Goal: Task Accomplishment & Management: Use online tool/utility

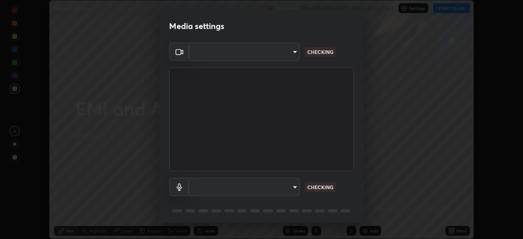
scroll to position [239, 523]
type input "5a3b26b24554f8cf6e797ef24758c72d9ac35fc194b839c1ab14931f8614fd13"
click at [219, 184] on body "Erase all EMI and AC 11 Recording WAS SCHEDULED TO START AT 9:30 AM Settings ST…" at bounding box center [261, 119] width 523 height 239
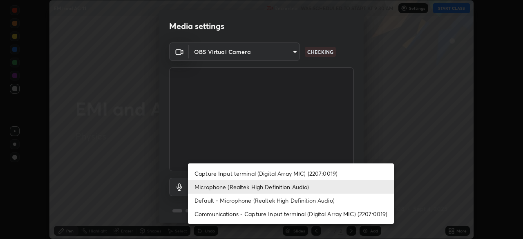
click at [203, 206] on li "Default - Microphone (Realtek High Definition Audio)" at bounding box center [291, 200] width 206 height 13
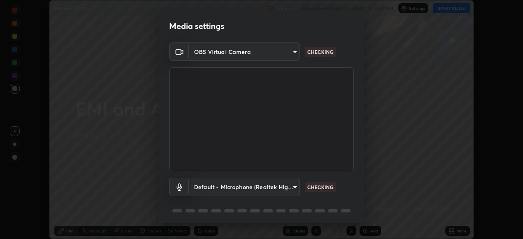
click at [198, 187] on body "Erase all EMI and AC 11 Recording WAS SCHEDULED TO START AT 9:30 AM Settings ST…" at bounding box center [261, 119] width 523 height 239
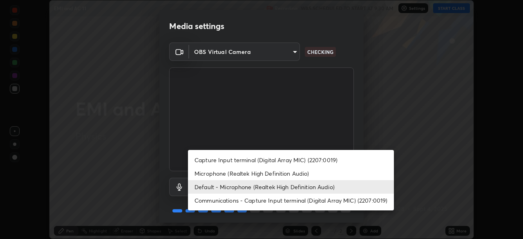
click at [201, 173] on li "Microphone (Realtek High Definition Audio)" at bounding box center [291, 173] width 206 height 13
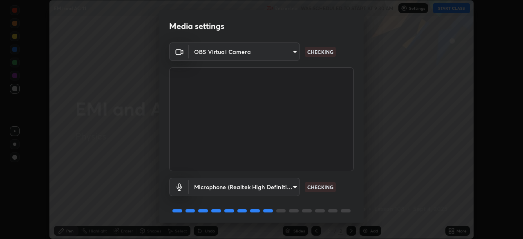
type input "a2845f27f241d78e81142a5bcad2dd0661d1231b7acccdda9ee201247719edf7"
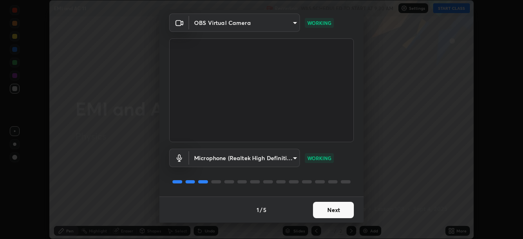
click at [344, 210] on button "Next" at bounding box center [333, 210] width 41 height 16
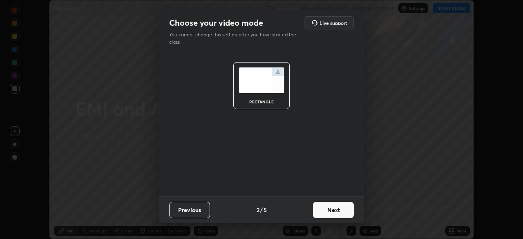
click at [343, 212] on button "Next" at bounding box center [333, 210] width 41 height 16
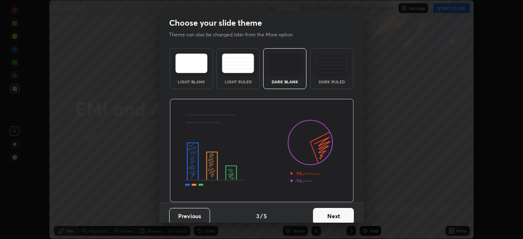
click at [346, 213] on button "Next" at bounding box center [333, 216] width 41 height 16
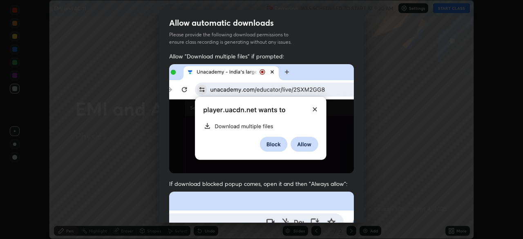
scroll to position [22, 0]
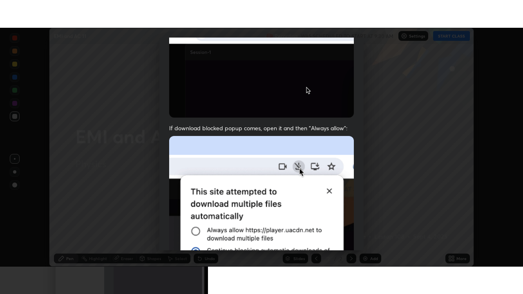
scroll to position [196, 0]
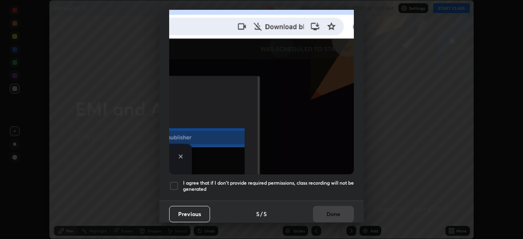
click at [326, 186] on h5 "I agree that if I don't provide required permissions, class recording will not …" at bounding box center [268, 186] width 171 height 13
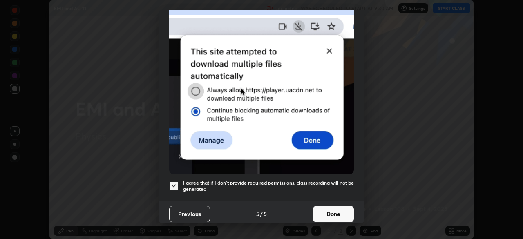
click at [337, 214] on button "Done" at bounding box center [333, 214] width 41 height 16
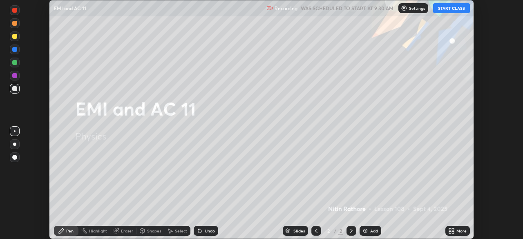
click at [454, 230] on icon at bounding box center [451, 231] width 7 height 7
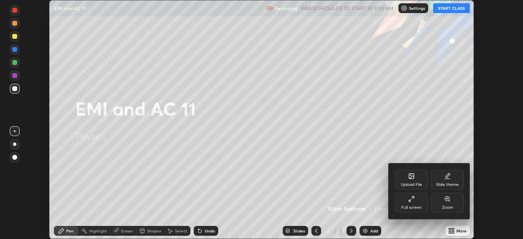
click at [411, 205] on div "Full screen" at bounding box center [411, 207] width 20 height 4
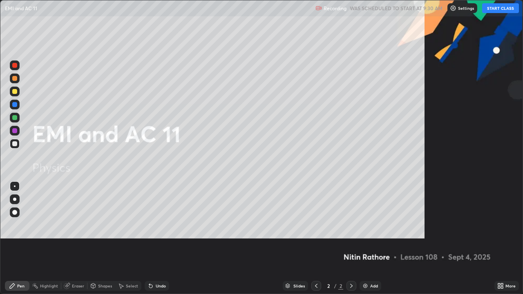
scroll to position [294, 523]
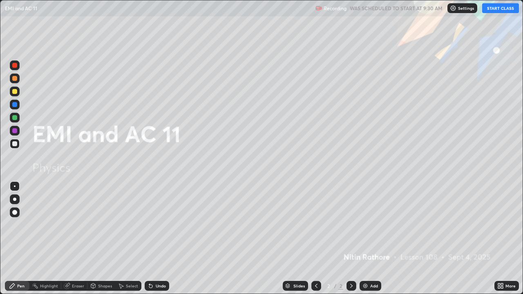
click at [496, 9] on button "START CLASS" at bounding box center [500, 8] width 37 height 10
click at [369, 239] on div "Add" at bounding box center [371, 286] width 22 height 10
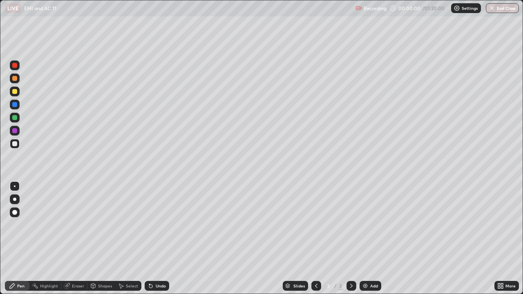
click at [13, 199] on div at bounding box center [14, 199] width 3 height 3
click at [105, 239] on div "Shapes" at bounding box center [105, 286] width 14 height 4
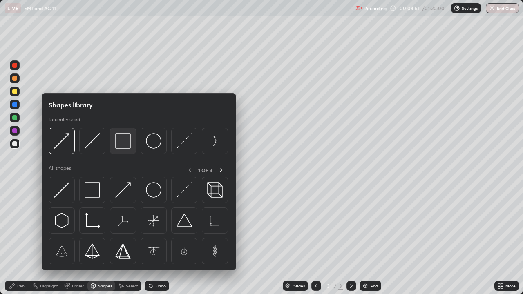
click at [123, 139] on img at bounding box center [123, 141] width 16 height 16
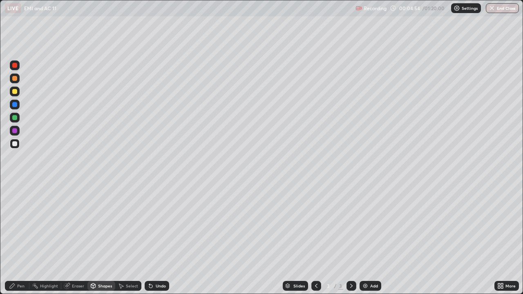
click at [150, 239] on icon at bounding box center [150, 286] width 3 height 3
click at [80, 239] on div "Eraser" at bounding box center [74, 286] width 26 height 10
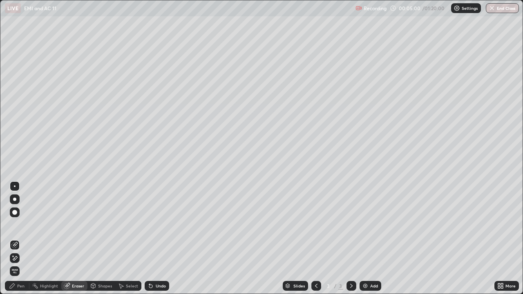
click at [107, 239] on div "Shapes" at bounding box center [105, 286] width 14 height 4
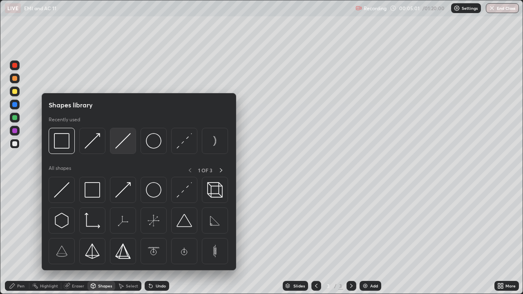
click at [129, 143] on img at bounding box center [123, 141] width 16 height 16
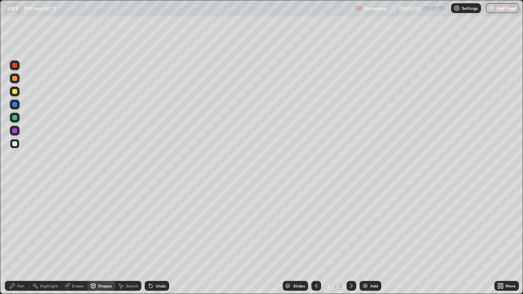
click at [16, 94] on div at bounding box center [14, 91] width 5 height 5
click at [20, 239] on div "Pen" at bounding box center [20, 286] width 7 height 4
click at [93, 239] on icon at bounding box center [93, 287] width 0 height 3
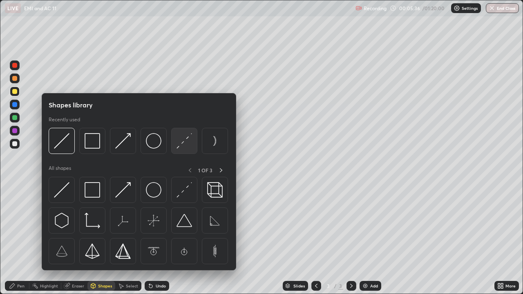
click at [176, 140] on div at bounding box center [184, 141] width 26 height 26
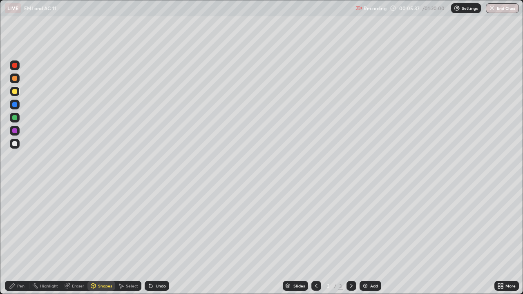
click at [13, 107] on div at bounding box center [14, 104] width 5 height 5
click at [15, 146] on div at bounding box center [14, 143] width 5 height 5
click at [18, 239] on div "Pen" at bounding box center [20, 286] width 7 height 4
click at [100, 239] on div "Shapes" at bounding box center [105, 286] width 14 height 4
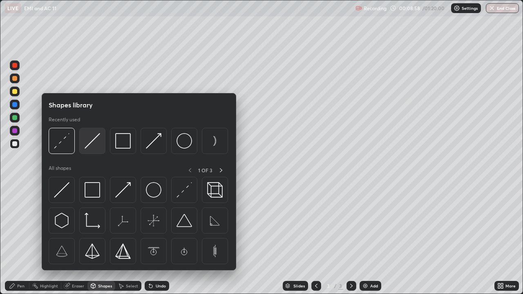
click at [91, 139] on img at bounding box center [93, 141] width 16 height 16
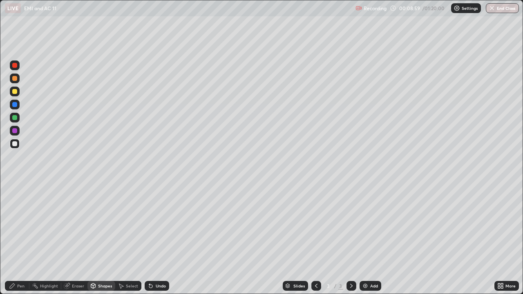
click at [16, 119] on div at bounding box center [14, 117] width 5 height 5
click at [110, 239] on div "Shapes" at bounding box center [105, 286] width 14 height 4
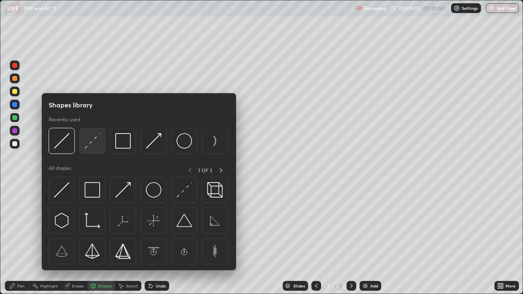
click at [98, 145] on img at bounding box center [93, 141] width 16 height 16
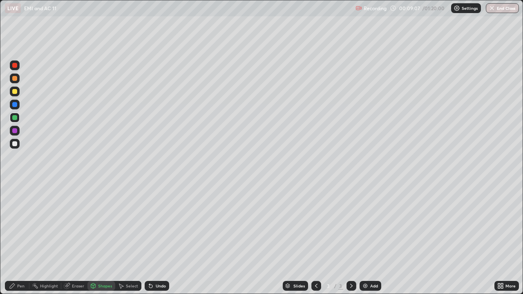
click at [16, 102] on div at bounding box center [14, 104] width 5 height 5
click at [158, 239] on div "Undo" at bounding box center [161, 286] width 10 height 4
click at [15, 133] on div at bounding box center [14, 130] width 5 height 5
click at [18, 239] on div "Pen" at bounding box center [17, 286] width 25 height 10
click at [16, 147] on div at bounding box center [15, 144] width 10 height 10
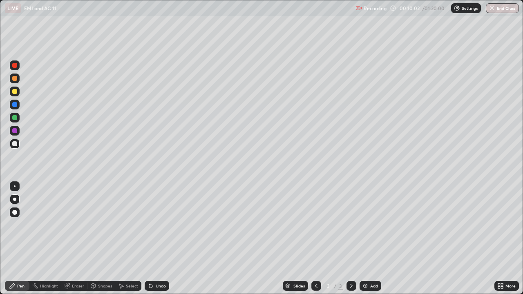
click at [159, 239] on div "Undo" at bounding box center [161, 286] width 10 height 4
click at [15, 79] on div at bounding box center [14, 78] width 5 height 5
click at [156, 239] on div "Undo" at bounding box center [161, 286] width 10 height 4
click at [12, 147] on div at bounding box center [15, 144] width 10 height 10
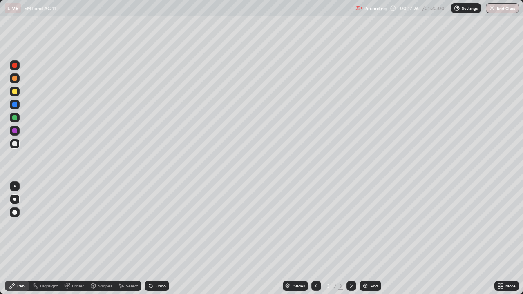
click at [368, 239] on img at bounding box center [365, 286] width 7 height 7
click at [100, 239] on div "Shapes" at bounding box center [105, 286] width 14 height 4
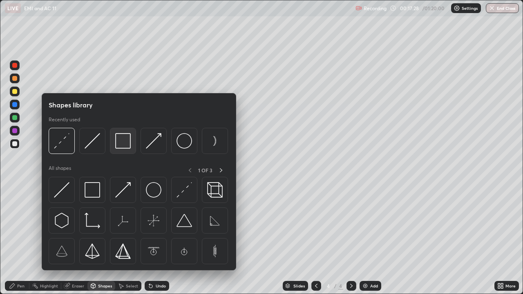
click at [125, 142] on img at bounding box center [123, 141] width 16 height 16
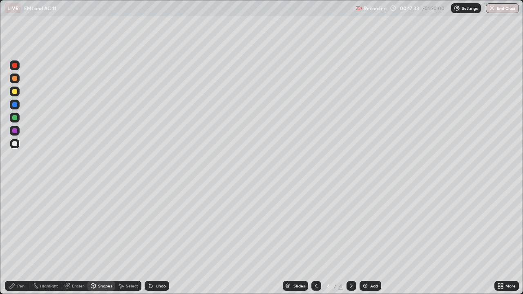
click at [18, 239] on div "Pen" at bounding box center [20, 286] width 7 height 4
click at [14, 92] on div at bounding box center [14, 91] width 5 height 5
click at [100, 239] on div "Shapes" at bounding box center [101, 286] width 28 height 10
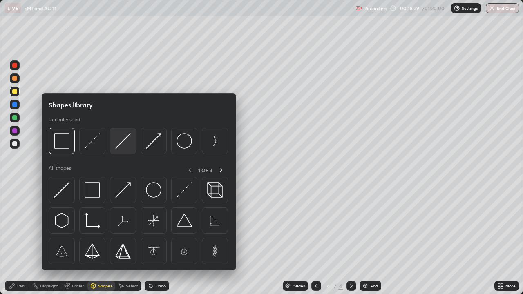
click at [123, 147] on img at bounding box center [123, 141] width 16 height 16
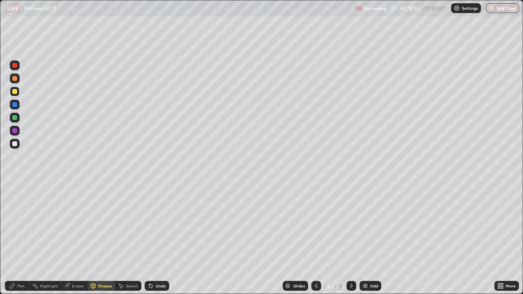
click at [100, 239] on div "Shapes" at bounding box center [101, 286] width 28 height 10
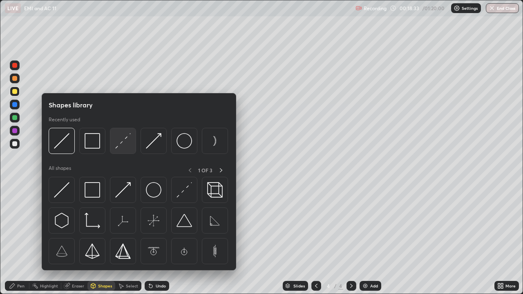
click at [125, 145] on img at bounding box center [123, 141] width 16 height 16
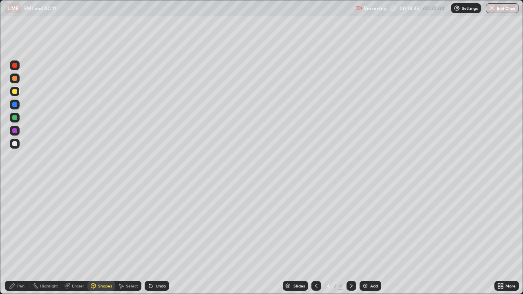
click at [100, 239] on div "Shapes" at bounding box center [105, 286] width 14 height 4
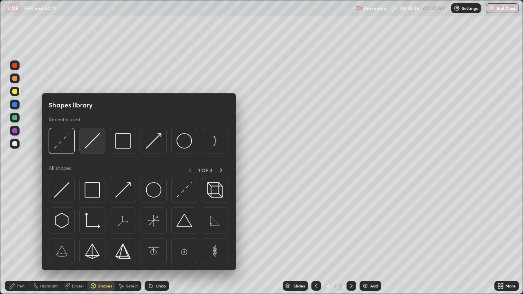
click at [92, 145] on img at bounding box center [93, 141] width 16 height 16
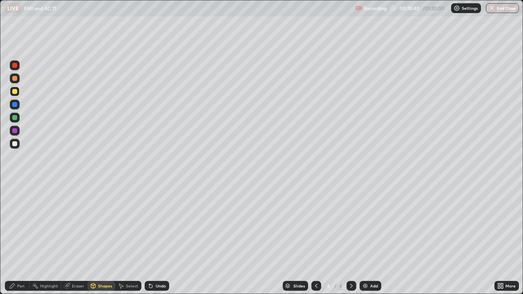
click at [101, 239] on div "Shapes" at bounding box center [105, 286] width 14 height 4
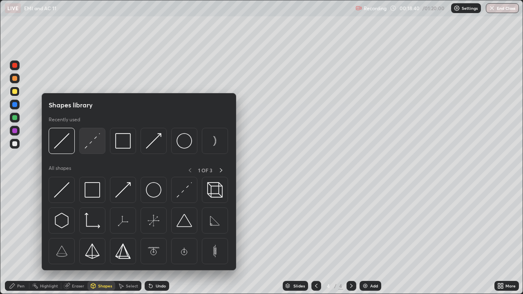
click at [90, 145] on img at bounding box center [93, 141] width 16 height 16
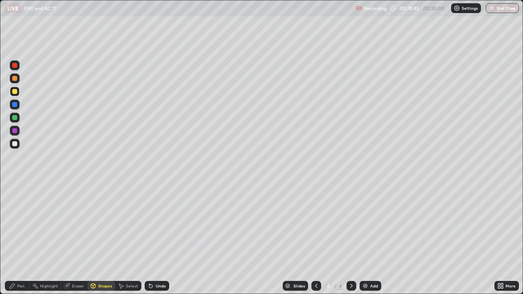
click at [19, 239] on div "Pen" at bounding box center [20, 286] width 7 height 4
click at [14, 132] on div at bounding box center [14, 130] width 5 height 5
click at [14, 118] on div at bounding box center [14, 117] width 5 height 5
click at [13, 78] on div at bounding box center [14, 78] width 5 height 5
click at [156, 239] on div "Undo" at bounding box center [161, 286] width 10 height 4
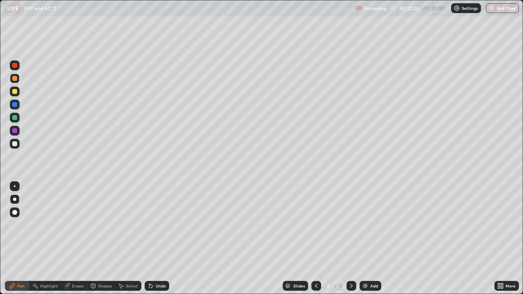
click at [373, 239] on div "Add" at bounding box center [374, 286] width 8 height 4
click at [107, 239] on div "Shapes" at bounding box center [105, 286] width 14 height 4
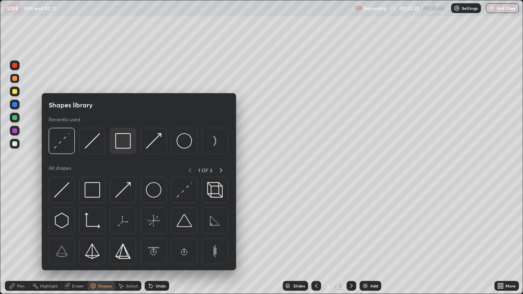
click at [121, 145] on img at bounding box center [123, 141] width 16 height 16
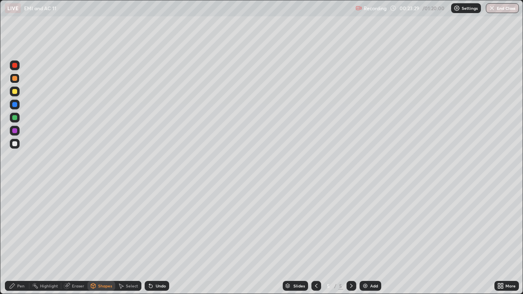
click at [18, 145] on div at bounding box center [15, 144] width 10 height 10
click at [105, 239] on div "Shapes" at bounding box center [105, 286] width 14 height 4
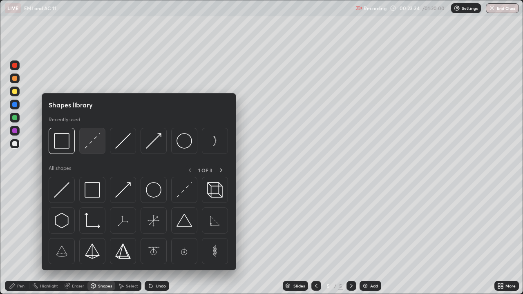
click at [96, 145] on img at bounding box center [93, 141] width 16 height 16
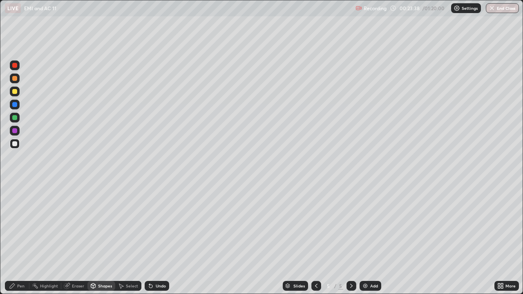
click at [82, 239] on div "Eraser" at bounding box center [78, 286] width 12 height 4
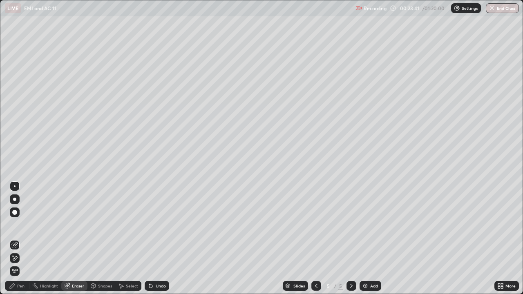
click at [105, 239] on div "Shapes" at bounding box center [105, 286] width 14 height 4
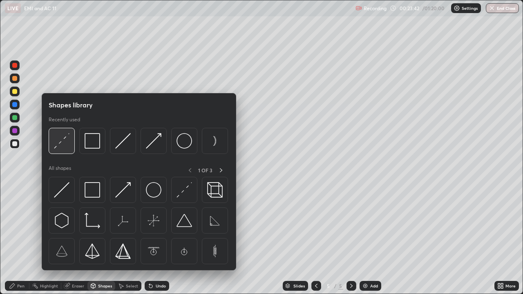
click at [68, 139] on img at bounding box center [62, 141] width 16 height 16
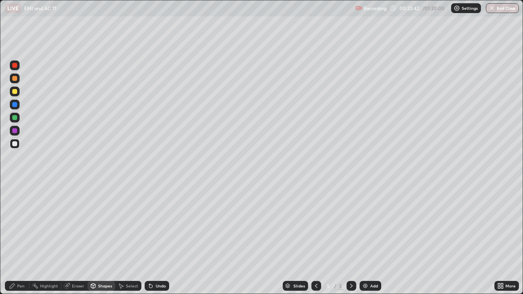
click at [16, 104] on div at bounding box center [14, 104] width 5 height 5
click at [14, 146] on div at bounding box center [14, 143] width 5 height 5
click at [15, 90] on div at bounding box center [14, 91] width 5 height 5
click at [155, 239] on div "Undo" at bounding box center [157, 286] width 25 height 10
click at [156, 239] on div "Undo" at bounding box center [161, 286] width 10 height 4
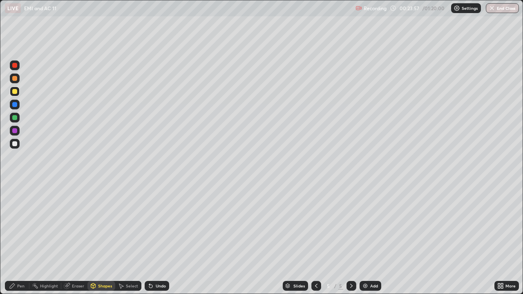
click at [97, 239] on div "Shapes" at bounding box center [101, 286] width 28 height 10
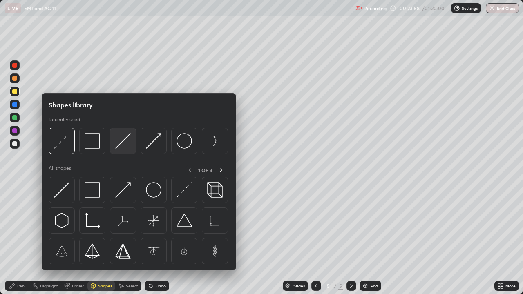
click at [119, 145] on img at bounding box center [123, 141] width 16 height 16
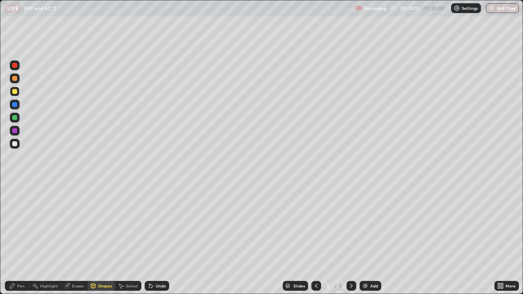
click at [18, 239] on div "Pen" at bounding box center [20, 286] width 7 height 4
click at [152, 239] on icon at bounding box center [150, 286] width 7 height 7
click at [99, 239] on div "Shapes" at bounding box center [105, 286] width 14 height 4
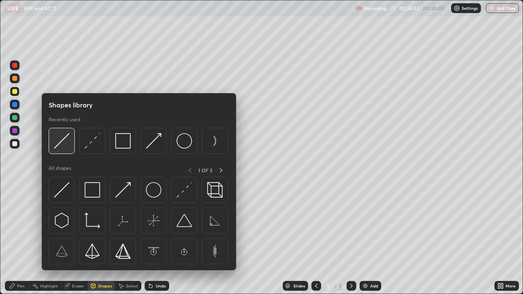
click at [65, 149] on img at bounding box center [62, 141] width 16 height 16
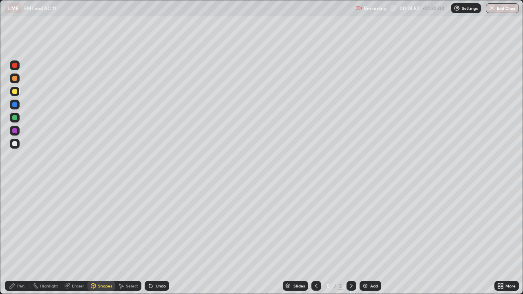
click at [16, 118] on div at bounding box center [14, 117] width 5 height 5
click at [154, 239] on div "Undo" at bounding box center [157, 286] width 25 height 10
click at [153, 239] on div "Undo" at bounding box center [157, 286] width 25 height 10
click at [155, 239] on div "Undo" at bounding box center [157, 286] width 25 height 10
click at [154, 239] on div "Undo" at bounding box center [157, 286] width 25 height 10
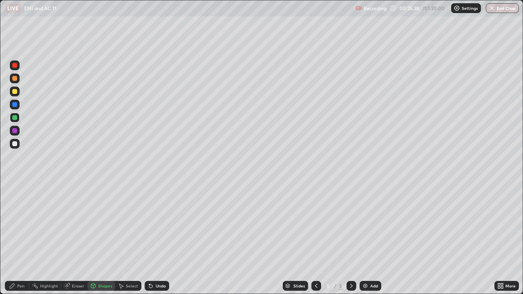
click at [14, 144] on div at bounding box center [14, 143] width 5 height 5
click at [156, 239] on div "Undo" at bounding box center [161, 286] width 10 height 4
click at [17, 239] on div "Pen" at bounding box center [17, 286] width 25 height 10
click at [13, 118] on div at bounding box center [14, 117] width 5 height 5
click at [19, 147] on div at bounding box center [15, 143] width 10 height 13
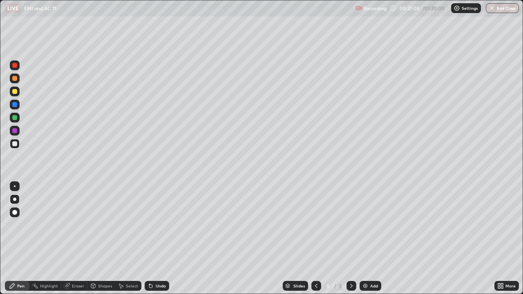
click at [98, 239] on div "Shapes" at bounding box center [105, 286] width 14 height 4
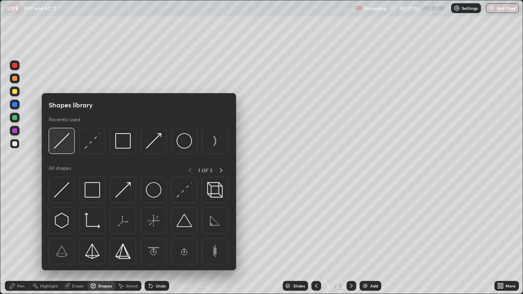
click at [66, 144] on img at bounding box center [62, 141] width 16 height 16
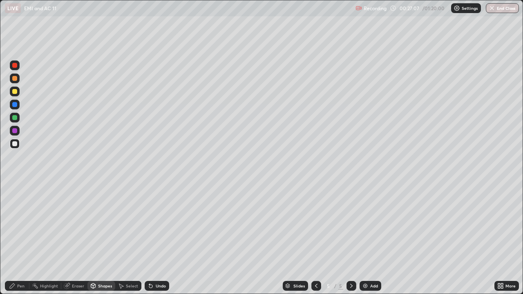
click at [12, 79] on div at bounding box center [14, 78] width 5 height 5
click at [13, 239] on icon at bounding box center [12, 286] width 5 height 5
click at [14, 132] on div at bounding box center [14, 130] width 5 height 5
click at [99, 239] on div "Shapes" at bounding box center [101, 286] width 28 height 10
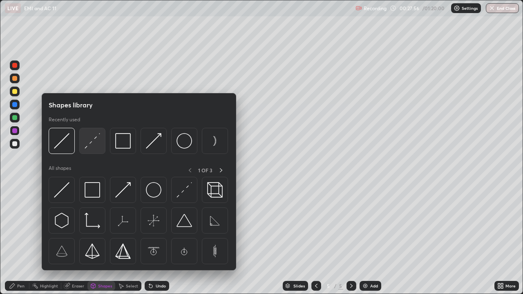
click at [91, 146] on img at bounding box center [93, 141] width 16 height 16
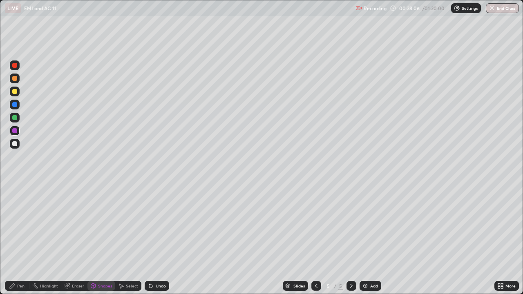
click at [154, 239] on div "Undo" at bounding box center [157, 286] width 25 height 10
click at [156, 239] on div "Undo" at bounding box center [157, 286] width 25 height 10
click at [155, 239] on div "Undo" at bounding box center [157, 286] width 25 height 10
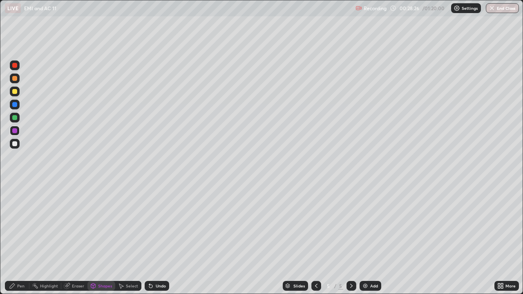
click at [159, 239] on div "Undo" at bounding box center [161, 286] width 10 height 4
click at [161, 239] on div "Undo" at bounding box center [161, 286] width 10 height 4
click at [158, 239] on div "Undo" at bounding box center [157, 286] width 25 height 10
click at [158, 239] on div "Undo" at bounding box center [161, 286] width 10 height 4
click at [159, 239] on div "Undo" at bounding box center [157, 286] width 25 height 10
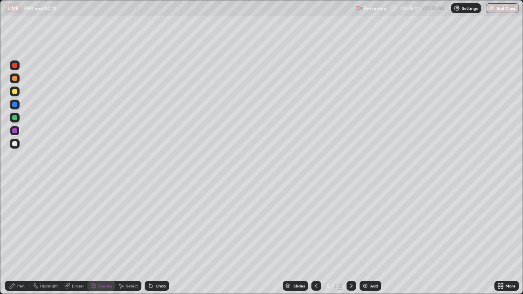
click at [161, 239] on div "Undo" at bounding box center [161, 286] width 10 height 4
click at [164, 239] on div "Undo" at bounding box center [161, 286] width 10 height 4
click at [163, 239] on div "Undo" at bounding box center [161, 286] width 10 height 4
click at [164, 239] on div "Undo" at bounding box center [161, 286] width 10 height 4
click at [165, 239] on div "Undo" at bounding box center [157, 286] width 25 height 10
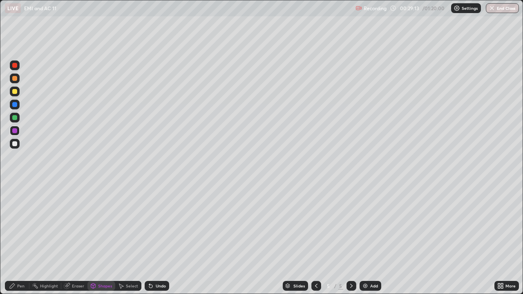
click at [163, 239] on div "Undo" at bounding box center [157, 286] width 25 height 10
click at [97, 239] on div "Shapes" at bounding box center [101, 286] width 28 height 10
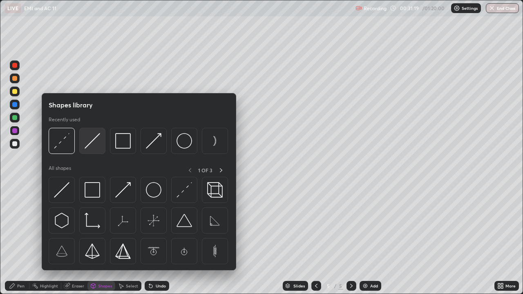
click at [93, 147] on img at bounding box center [93, 141] width 16 height 16
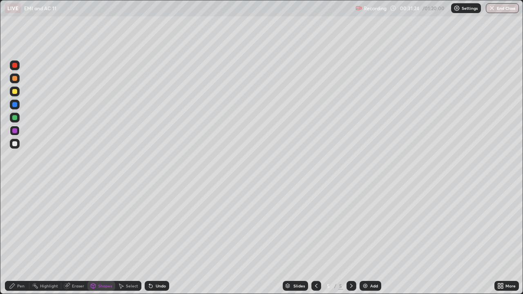
click at [11, 239] on div "Pen" at bounding box center [17, 286] width 25 height 10
click at [107, 239] on div "Shapes" at bounding box center [105, 286] width 14 height 4
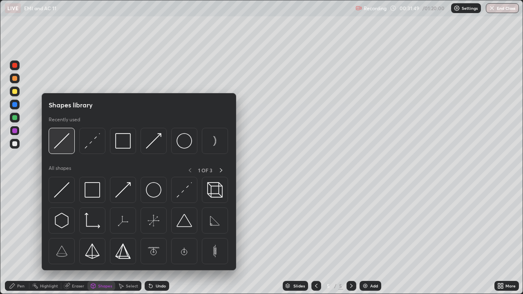
click at [63, 143] on img at bounding box center [62, 141] width 16 height 16
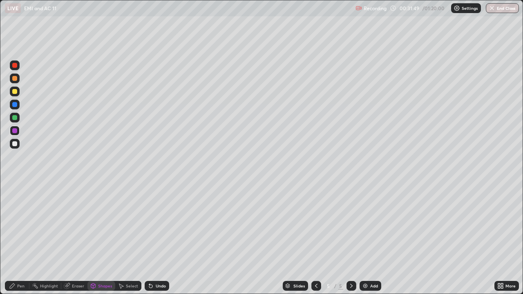
click at [16, 120] on div at bounding box center [14, 117] width 5 height 5
click at [102, 239] on div "Shapes" at bounding box center [105, 286] width 14 height 4
click at [156, 239] on div "Undo" at bounding box center [161, 286] width 10 height 4
click at [95, 239] on icon at bounding box center [93, 285] width 4 height 1
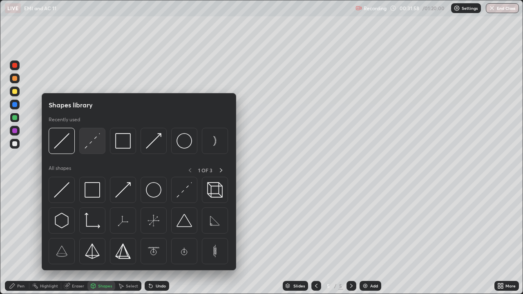
click at [92, 143] on img at bounding box center [93, 141] width 16 height 16
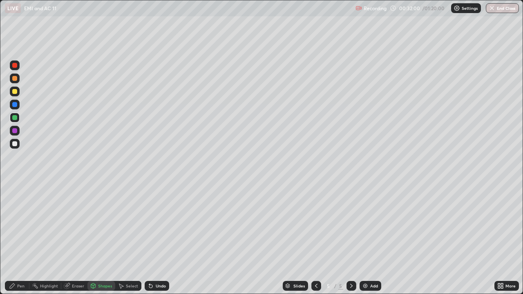
click at [101, 239] on div "Shapes" at bounding box center [105, 286] width 14 height 4
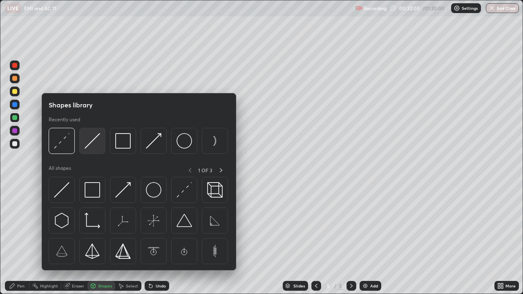
click at [90, 145] on img at bounding box center [93, 141] width 16 height 16
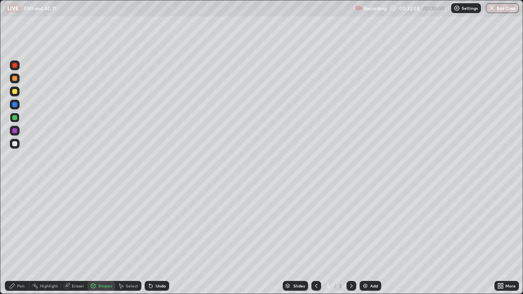
click at [16, 239] on div "Pen" at bounding box center [17, 286] width 25 height 10
click at [14, 144] on div at bounding box center [14, 143] width 5 height 5
click at [375, 239] on div "Add" at bounding box center [374, 286] width 8 height 4
click at [153, 239] on div "Undo" at bounding box center [157, 286] width 25 height 10
click at [370, 239] on div "Add" at bounding box center [374, 286] width 8 height 4
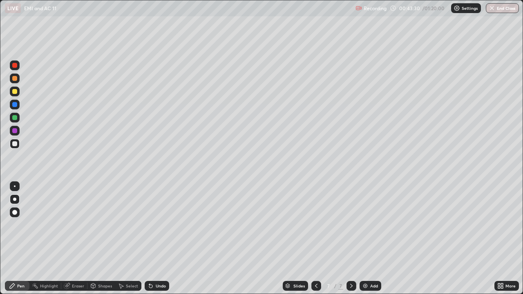
click at [105, 239] on div "Shapes" at bounding box center [101, 286] width 28 height 10
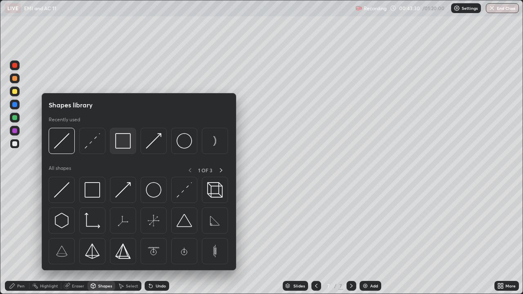
click at [121, 140] on img at bounding box center [123, 141] width 16 height 16
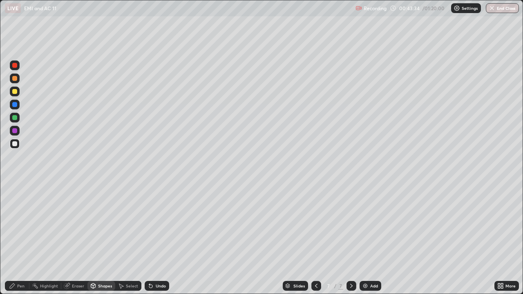
click at [70, 239] on div "Eraser" at bounding box center [74, 286] width 26 height 10
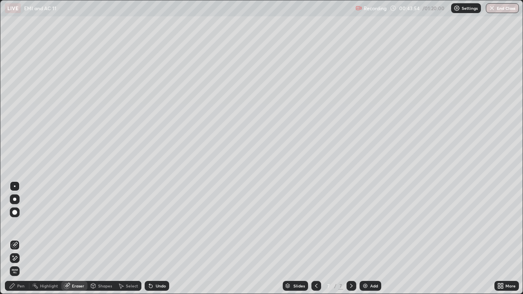
click at [78, 239] on div "Eraser" at bounding box center [78, 286] width 12 height 4
click at [101, 239] on div "Shapes" at bounding box center [105, 286] width 14 height 4
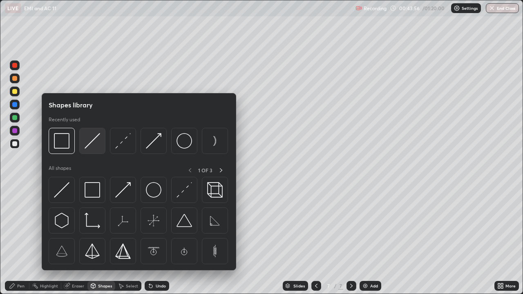
click at [98, 148] on img at bounding box center [93, 141] width 16 height 16
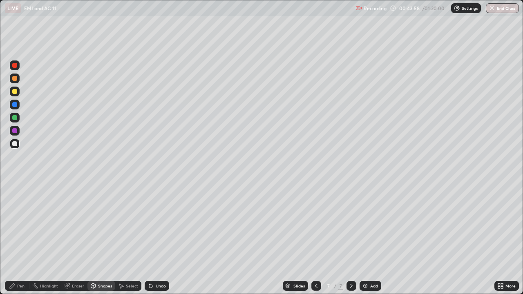
click at [15, 92] on div at bounding box center [14, 91] width 5 height 5
click at [157, 239] on div "Undo" at bounding box center [161, 286] width 10 height 4
click at [13, 106] on div at bounding box center [14, 104] width 5 height 5
click at [16, 91] on div at bounding box center [14, 91] width 5 height 5
click at [22, 239] on div "Pen" at bounding box center [20, 286] width 7 height 4
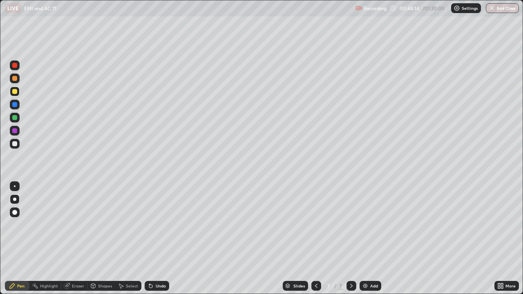
click at [14, 146] on div at bounding box center [15, 144] width 10 height 10
click at [156, 239] on div "Undo" at bounding box center [161, 286] width 10 height 4
click at [102, 239] on div "Shapes" at bounding box center [105, 286] width 14 height 4
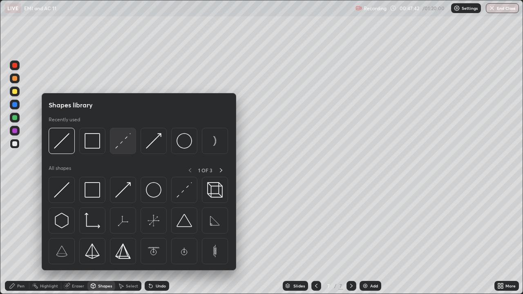
click at [123, 143] on img at bounding box center [123, 141] width 16 height 16
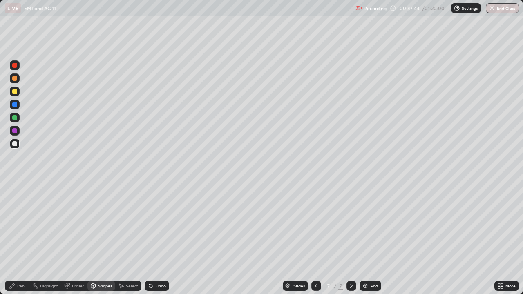
click at [157, 239] on div "Undo" at bounding box center [161, 286] width 10 height 4
click at [15, 93] on div at bounding box center [14, 91] width 5 height 5
click at [125, 239] on div "Select" at bounding box center [128, 286] width 26 height 10
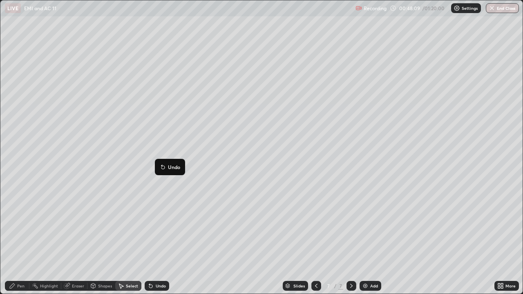
click at [102, 239] on div "Shapes" at bounding box center [105, 286] width 14 height 4
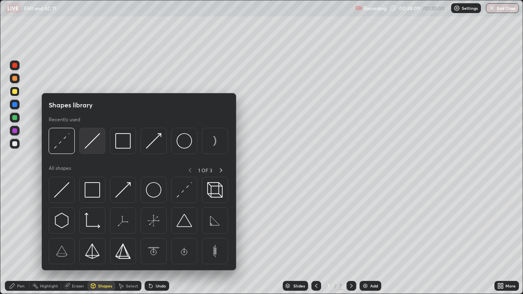
click at [91, 144] on img at bounding box center [93, 141] width 16 height 16
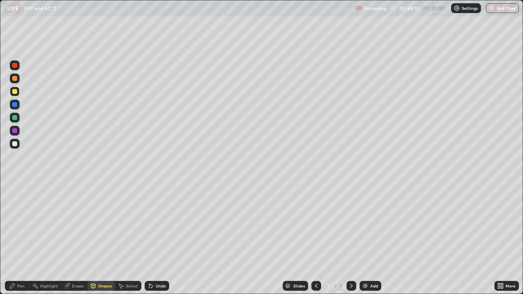
click at [13, 130] on div at bounding box center [14, 130] width 5 height 5
click at [127, 239] on div "Select" at bounding box center [132, 286] width 12 height 4
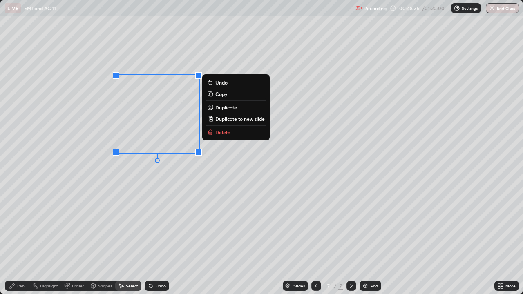
click at [97, 239] on div "Shapes" at bounding box center [101, 286] width 28 height 10
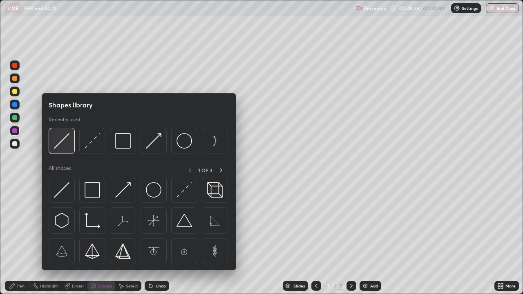
click at [67, 144] on img at bounding box center [62, 141] width 16 height 16
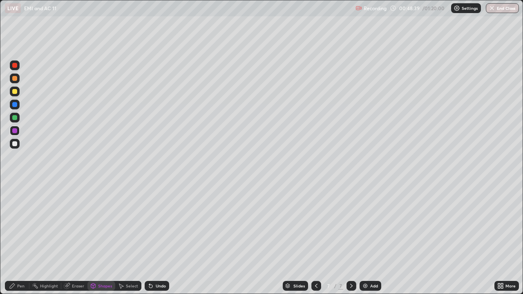
click at [15, 239] on icon at bounding box center [12, 286] width 7 height 7
click at [374, 239] on div "Add" at bounding box center [371, 286] width 22 height 10
click at [105, 239] on div "Shapes" at bounding box center [105, 286] width 14 height 4
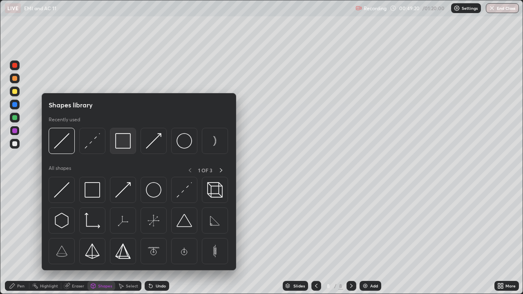
click at [125, 143] on img at bounding box center [123, 141] width 16 height 16
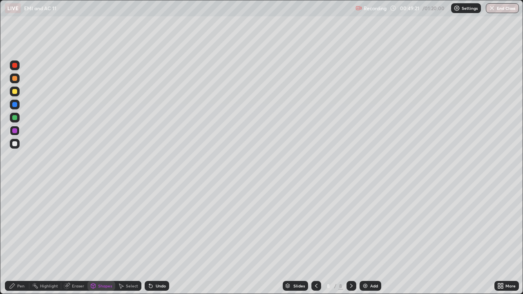
click at [15, 145] on div at bounding box center [14, 143] width 5 height 5
click at [156, 239] on div "Undo" at bounding box center [161, 286] width 10 height 4
click at [100, 239] on div "Shapes" at bounding box center [105, 286] width 14 height 4
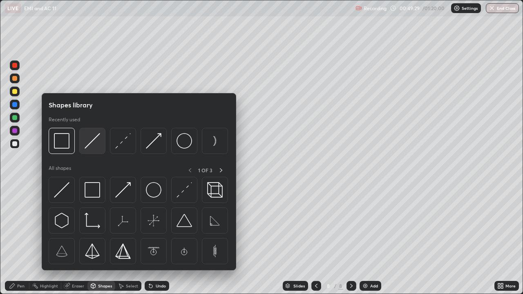
click at [92, 141] on img at bounding box center [93, 141] width 16 height 16
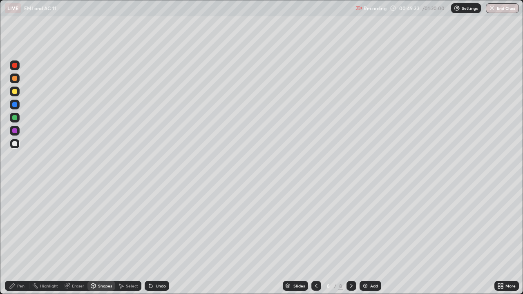
click at [102, 239] on div "Shapes" at bounding box center [105, 286] width 14 height 4
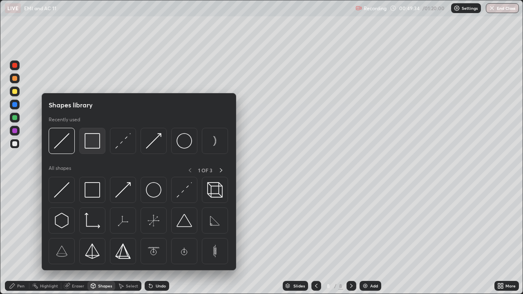
click at [90, 144] on img at bounding box center [93, 141] width 16 height 16
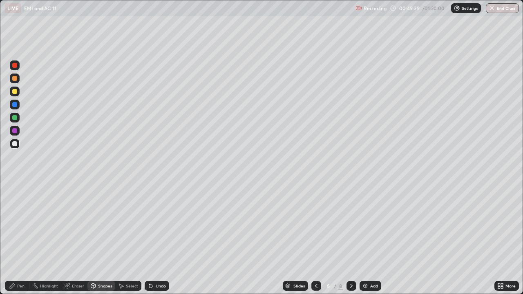
click at [161, 239] on div "Undo" at bounding box center [161, 286] width 10 height 4
click at [159, 239] on div "Undo" at bounding box center [161, 286] width 10 height 4
click at [105, 239] on div "Shapes" at bounding box center [105, 286] width 14 height 4
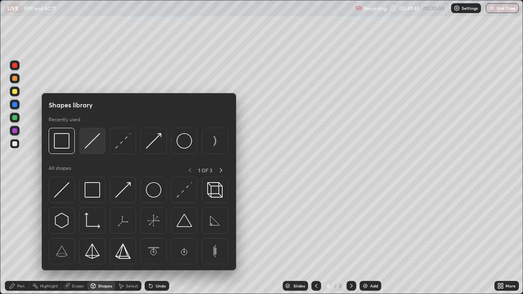
click at [91, 137] on img at bounding box center [93, 141] width 16 height 16
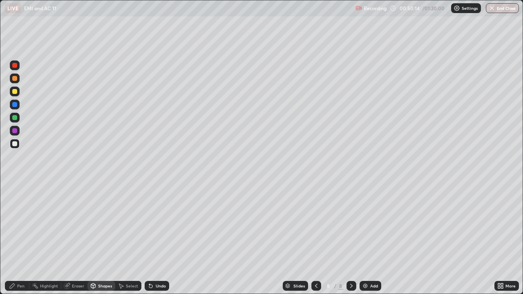
click at [315, 239] on icon at bounding box center [316, 286] width 7 height 7
click at [350, 239] on icon at bounding box center [351, 286] width 7 height 7
click at [317, 239] on icon at bounding box center [316, 286] width 7 height 7
click at [315, 239] on icon at bounding box center [316, 286] width 7 height 7
click at [24, 239] on div "Pen" at bounding box center [20, 286] width 7 height 4
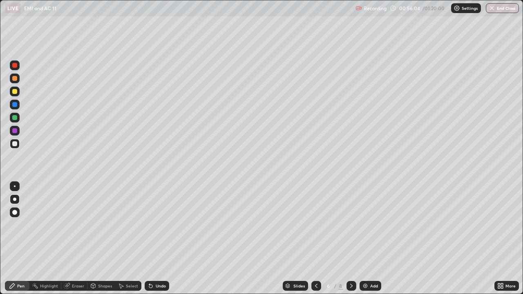
click at [163, 239] on div "Undo" at bounding box center [161, 286] width 10 height 4
click at [157, 239] on div "Undo" at bounding box center [161, 286] width 10 height 4
click at [15, 92] on div at bounding box center [14, 91] width 5 height 5
click at [351, 239] on icon at bounding box center [351, 286] width 7 height 7
click at [348, 239] on icon at bounding box center [351, 286] width 7 height 7
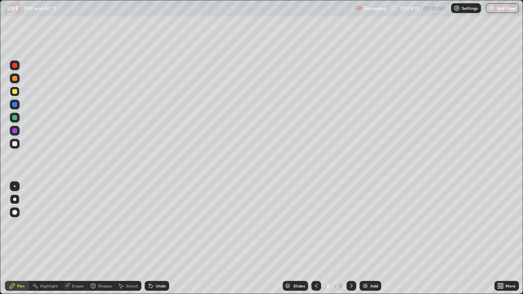
click at [350, 239] on icon at bounding box center [351, 286] width 7 height 7
click at [107, 239] on div "Shapes" at bounding box center [105, 286] width 14 height 4
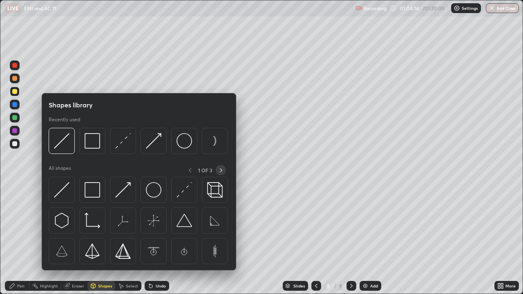
click at [219, 170] on icon at bounding box center [221, 170] width 7 height 7
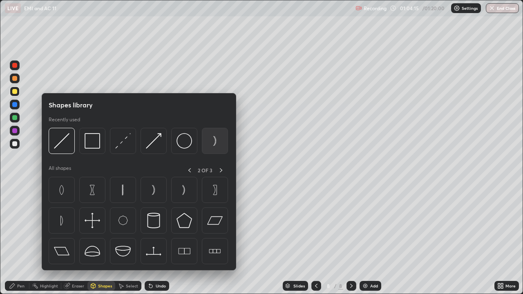
click at [214, 143] on img at bounding box center [215, 141] width 16 height 16
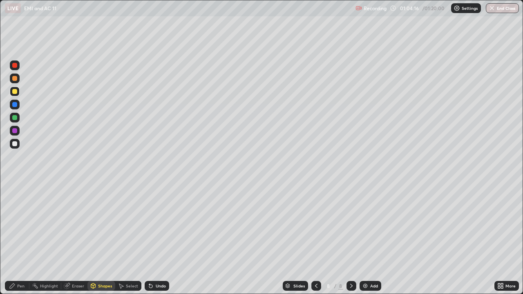
click at [371, 239] on div "Add" at bounding box center [371, 286] width 22 height 10
click at [99, 239] on div "Shapes" at bounding box center [105, 286] width 14 height 4
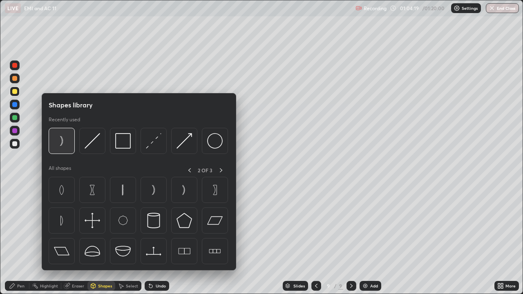
click at [61, 145] on img at bounding box center [62, 141] width 16 height 16
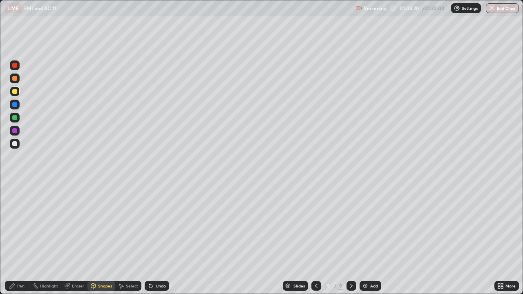
click at [100, 239] on div "Shapes" at bounding box center [105, 286] width 14 height 4
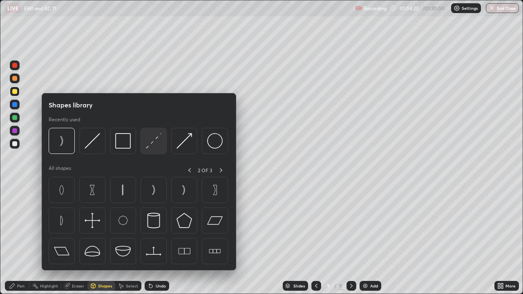
click at [163, 143] on div at bounding box center [154, 141] width 26 height 26
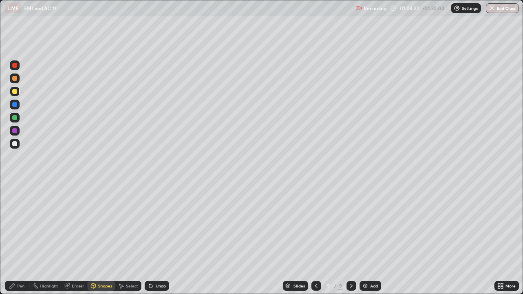
click at [98, 239] on div "Shapes" at bounding box center [105, 286] width 14 height 4
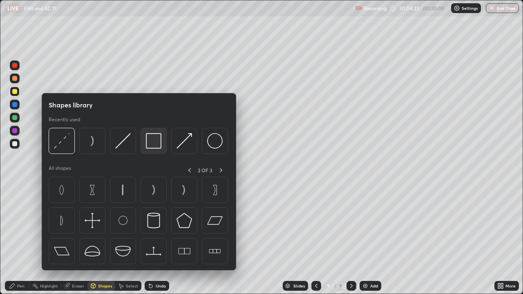
click at [155, 140] on img at bounding box center [154, 141] width 16 height 16
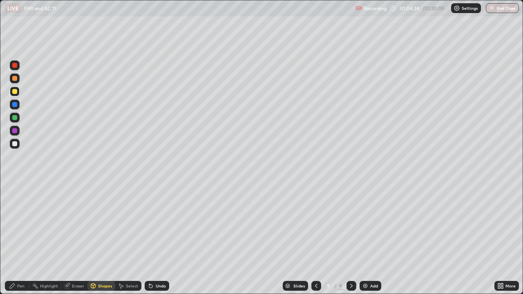
click at [14, 147] on div at bounding box center [15, 144] width 10 height 10
click at [18, 239] on div "Pen" at bounding box center [20, 286] width 7 height 4
click at [15, 79] on div at bounding box center [14, 78] width 5 height 5
click at [93, 239] on icon at bounding box center [93, 287] width 0 height 3
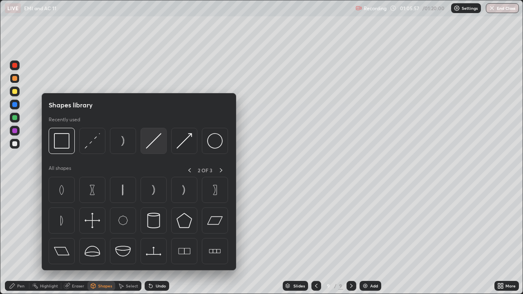
click at [152, 145] on img at bounding box center [154, 141] width 16 height 16
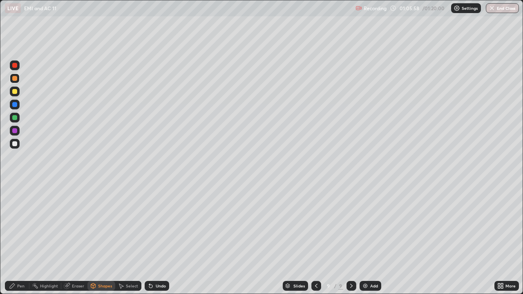
click at [10, 121] on div at bounding box center [15, 117] width 10 height 13
click at [100, 239] on div "Shapes" at bounding box center [105, 286] width 14 height 4
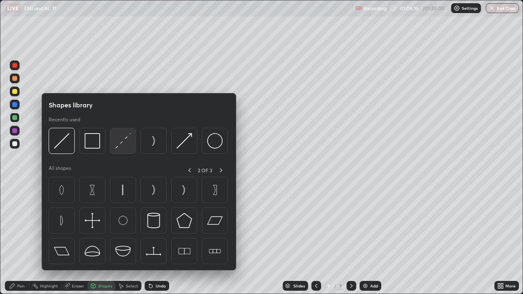
click at [125, 142] on img at bounding box center [123, 141] width 16 height 16
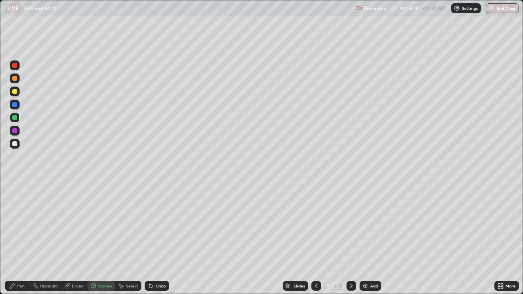
click at [16, 239] on div "Pen" at bounding box center [17, 286] width 25 height 10
click at [14, 131] on div at bounding box center [14, 130] width 5 height 5
click at [15, 145] on div at bounding box center [14, 143] width 5 height 5
click at [372, 239] on div "Add" at bounding box center [374, 286] width 8 height 4
click at [108, 239] on div "Shapes" at bounding box center [105, 286] width 14 height 4
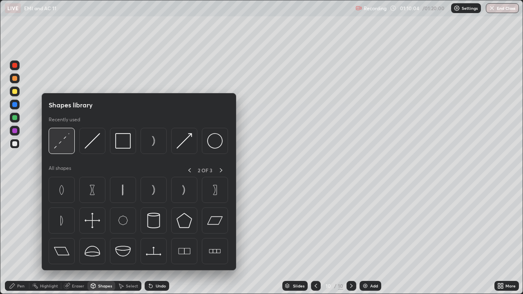
click at [69, 146] on img at bounding box center [62, 141] width 16 height 16
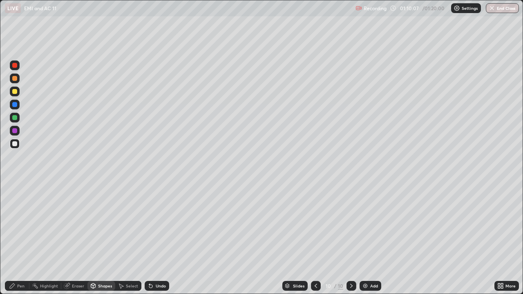
click at [105, 239] on div "Shapes" at bounding box center [105, 286] width 14 height 4
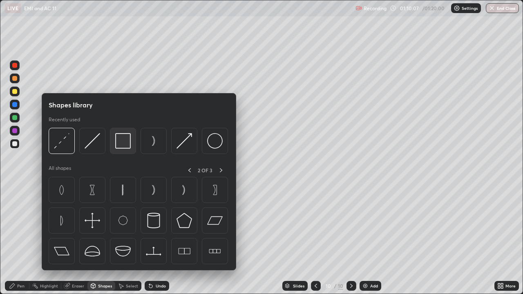
click at [129, 144] on img at bounding box center [123, 141] width 16 height 16
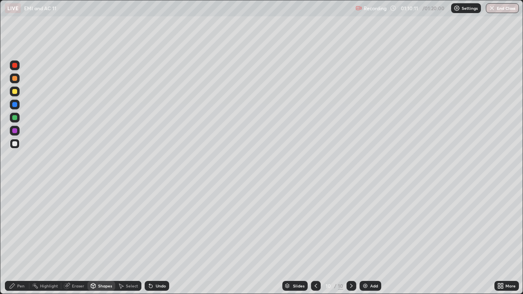
click at [102, 239] on div "Shapes" at bounding box center [105, 286] width 14 height 4
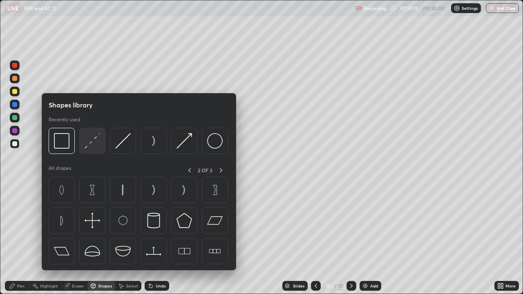
click at [96, 143] on img at bounding box center [93, 141] width 16 height 16
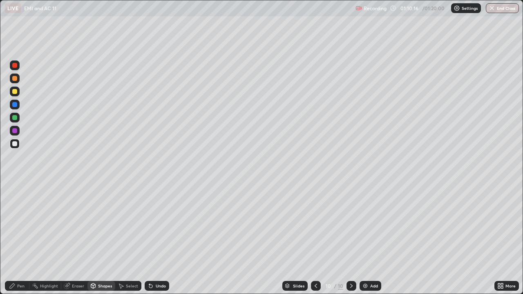
click at [13, 239] on div "Pen" at bounding box center [17, 286] width 25 height 10
click at [133, 239] on div "Select" at bounding box center [132, 286] width 12 height 4
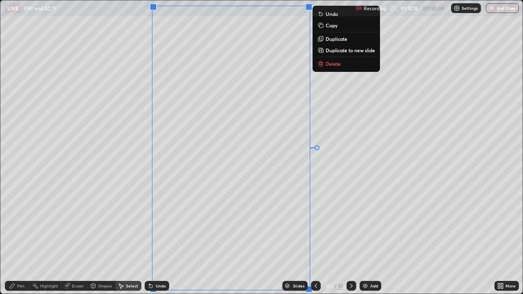
click at [156, 239] on div "Undo" at bounding box center [161, 286] width 10 height 4
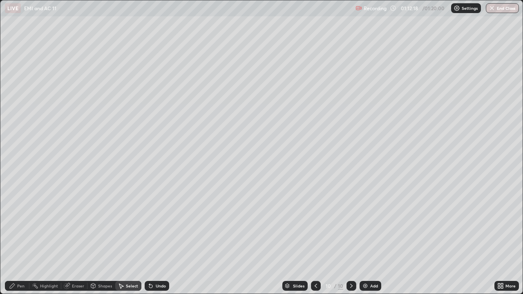
click at [26, 239] on div "Pen" at bounding box center [17, 286] width 25 height 10
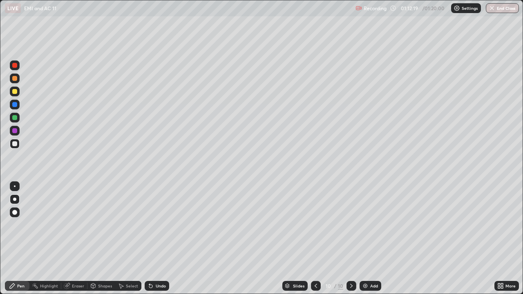
click at [16, 93] on div at bounding box center [14, 91] width 5 height 5
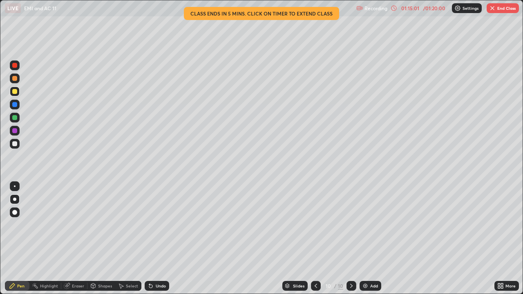
click at [76, 239] on div "Eraser" at bounding box center [78, 286] width 12 height 4
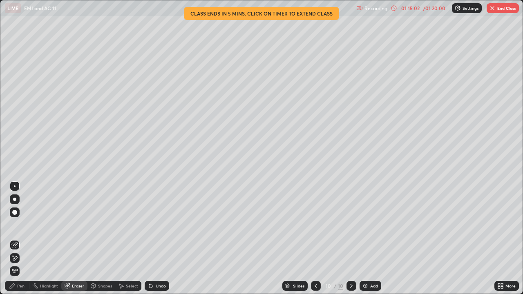
click at [13, 239] on icon at bounding box center [13, 256] width 1 height 1
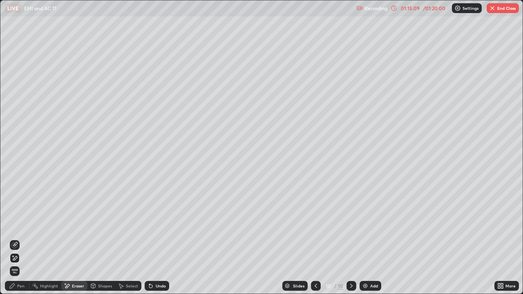
click at [22, 239] on div "Pen" at bounding box center [20, 286] width 7 height 4
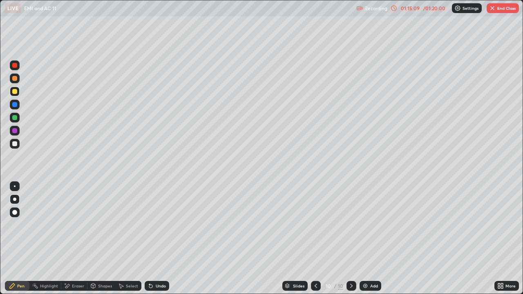
click at [13, 143] on div at bounding box center [14, 143] width 5 height 5
click at [71, 239] on div "Eraser" at bounding box center [74, 286] width 26 height 10
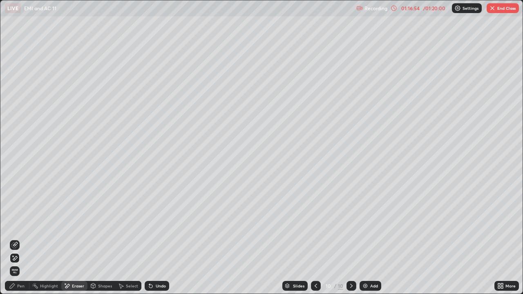
click at [498, 8] on button "End Class" at bounding box center [503, 8] width 32 height 10
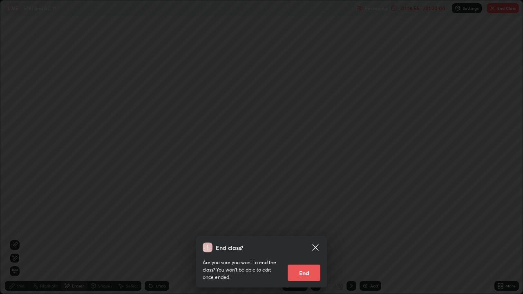
click at [297, 239] on button "End" at bounding box center [304, 273] width 33 height 16
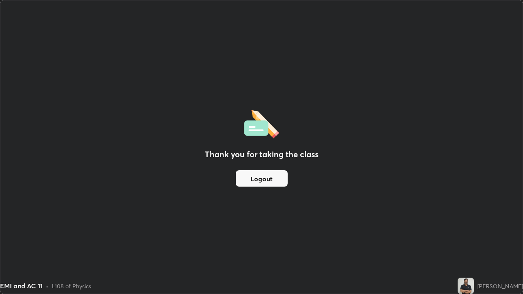
click at [255, 176] on button "Logout" at bounding box center [262, 178] width 52 height 16
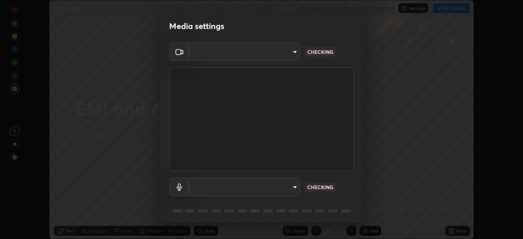
scroll to position [239, 523]
type input "5a3b26b24554f8cf6e797ef24758c72d9ac35fc194b839c1ab14931f8614fd13"
click at [287, 189] on body "Erase all EMI and AC 12 Recording WAS SCHEDULED TO START AT 11:10 AM Settings S…" at bounding box center [261, 119] width 523 height 239
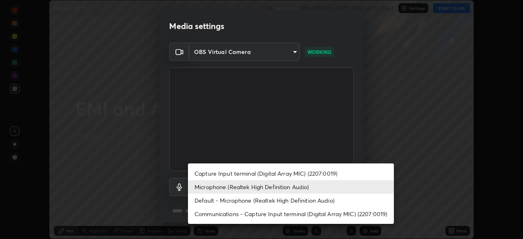
click at [267, 201] on li "Default - Microphone (Realtek High Definition Audio)" at bounding box center [291, 200] width 206 height 13
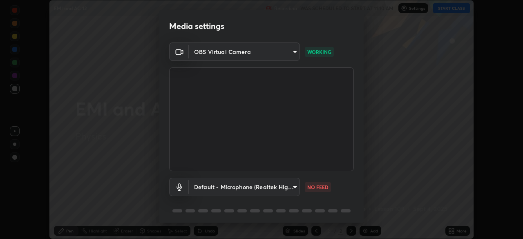
click at [252, 189] on body "Erase all EMI and AC 12 Recording WAS SCHEDULED TO START AT 11:10 AM Settings S…" at bounding box center [261, 119] width 523 height 239
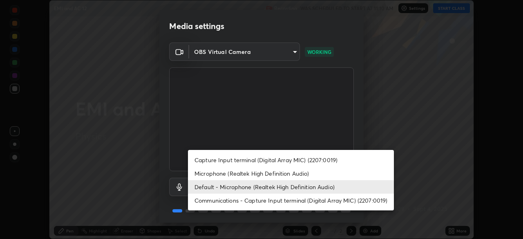
click at [234, 176] on li "Microphone (Realtek High Definition Audio)" at bounding box center [291, 173] width 206 height 13
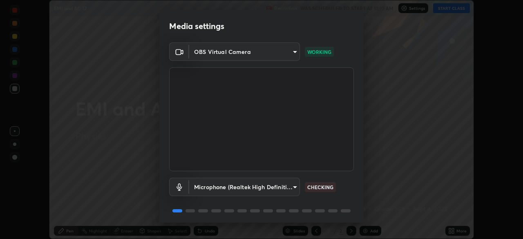
type input "a2845f27f241d78e81142a5bcad2dd0661d1231b7acccdda9ee201247719edf7"
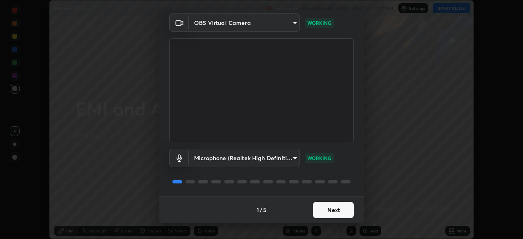
click at [337, 209] on button "Next" at bounding box center [333, 210] width 41 height 16
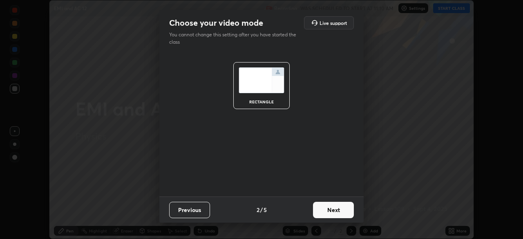
click at [339, 209] on button "Next" at bounding box center [333, 210] width 41 height 16
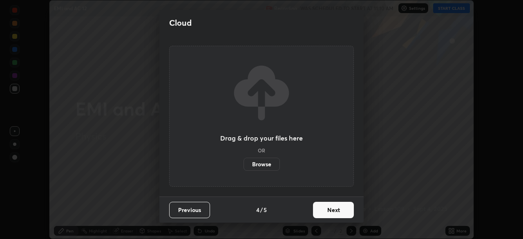
click at [337, 210] on button "Next" at bounding box center [333, 210] width 41 height 16
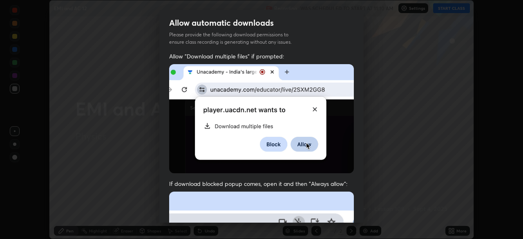
click at [331, 157] on img at bounding box center [261, 118] width 185 height 109
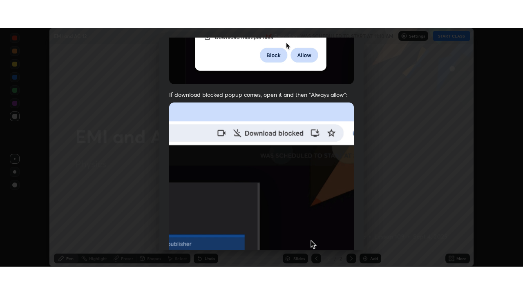
scroll to position [196, 0]
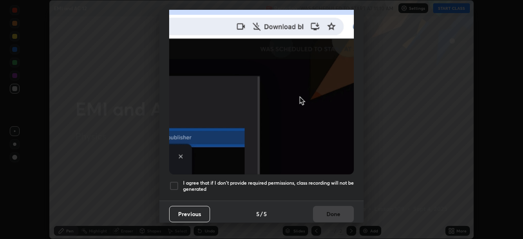
click at [284, 188] on h5 "I agree that if I don't provide required permissions, class recording will not …" at bounding box center [268, 186] width 171 height 13
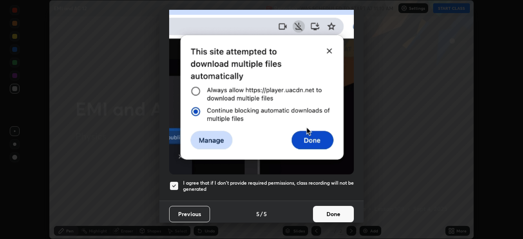
click at [341, 211] on button "Done" at bounding box center [333, 214] width 41 height 16
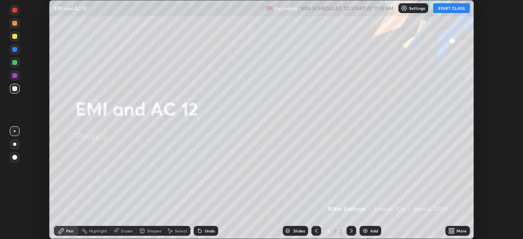
click at [453, 229] on icon at bounding box center [453, 229] width 2 height 2
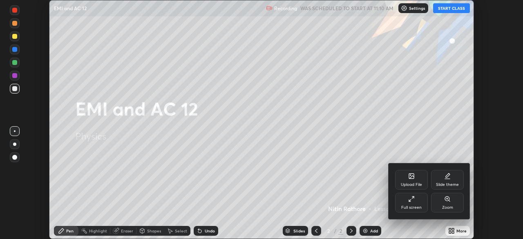
click at [416, 204] on div "Full screen" at bounding box center [411, 203] width 33 height 20
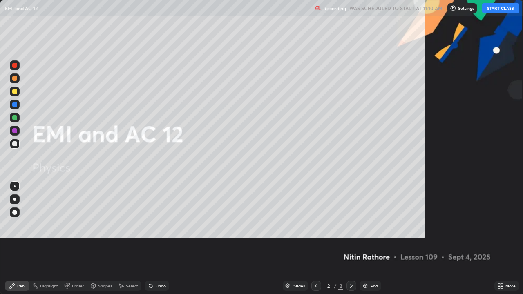
scroll to position [294, 523]
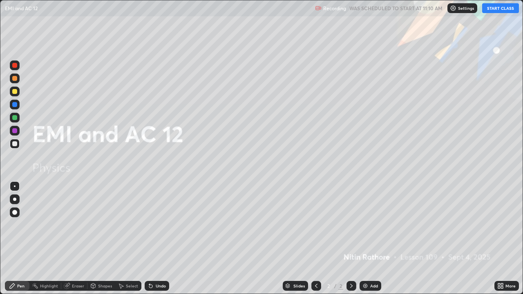
click at [490, 10] on button "START CLASS" at bounding box center [500, 8] width 37 height 10
click at [371, 239] on div "Add" at bounding box center [374, 286] width 8 height 4
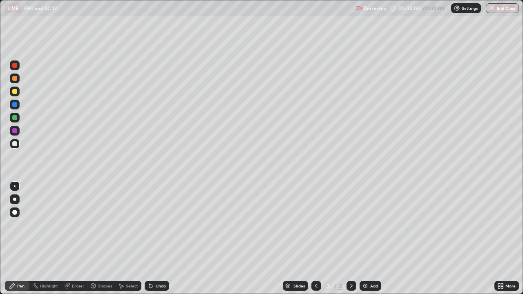
click at [18, 199] on div at bounding box center [15, 199] width 10 height 10
click at [107, 239] on div "Shapes" at bounding box center [105, 286] width 14 height 4
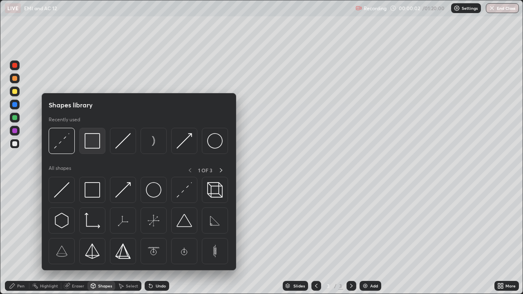
click at [97, 145] on img at bounding box center [93, 141] width 16 height 16
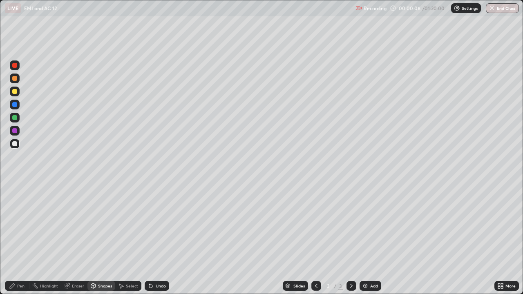
click at [103, 239] on div "Shapes" at bounding box center [101, 286] width 28 height 10
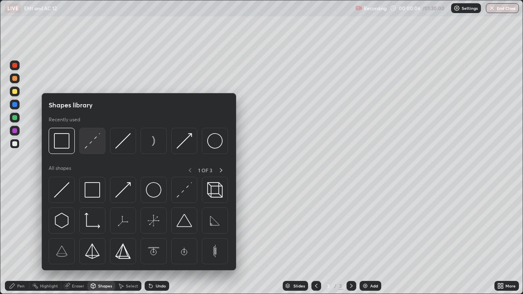
click at [95, 143] on img at bounding box center [93, 141] width 16 height 16
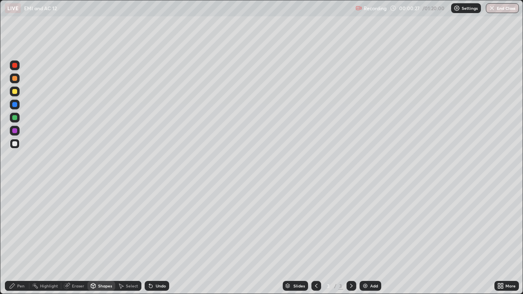
click at [16, 239] on div "Pen" at bounding box center [17, 286] width 25 height 10
click at [15, 93] on div at bounding box center [14, 91] width 5 height 5
click at [103, 239] on div "Shapes" at bounding box center [105, 286] width 14 height 4
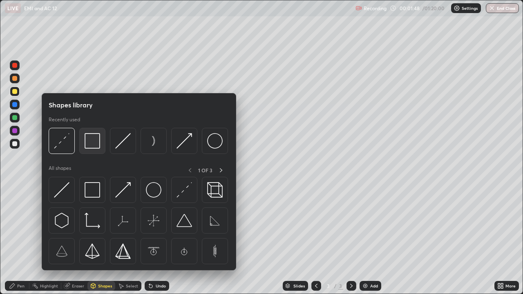
click at [96, 143] on img at bounding box center [93, 141] width 16 height 16
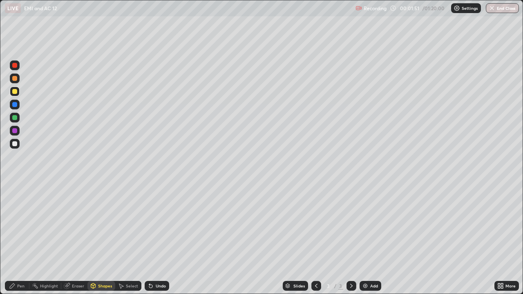
click at [97, 239] on div "Shapes" at bounding box center [101, 286] width 28 height 10
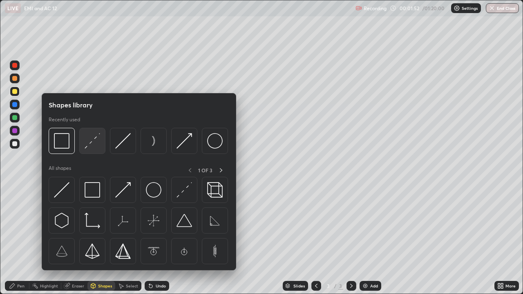
click at [93, 147] on img at bounding box center [93, 141] width 16 height 16
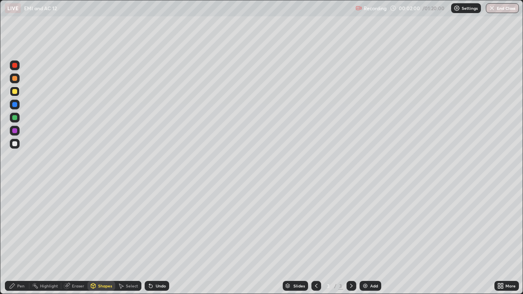
click at [15, 144] on div at bounding box center [14, 143] width 5 height 5
click at [16, 239] on icon at bounding box center [12, 286] width 7 height 7
click at [156, 239] on div "Undo" at bounding box center [161, 286] width 10 height 4
click at [157, 239] on div "Undo" at bounding box center [161, 286] width 10 height 4
click at [158, 239] on div "Undo" at bounding box center [161, 286] width 10 height 4
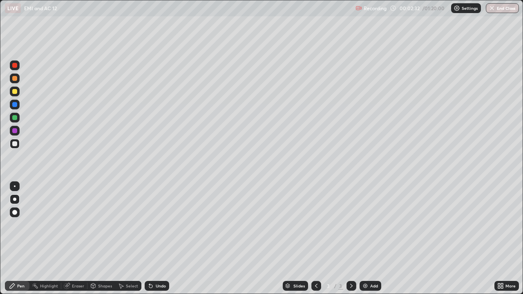
click at [157, 239] on div "Undo" at bounding box center [161, 286] width 10 height 4
click at [156, 239] on div "Undo" at bounding box center [161, 286] width 10 height 4
click at [153, 239] on div "Undo" at bounding box center [157, 286] width 25 height 10
click at [154, 239] on div "Undo" at bounding box center [157, 286] width 25 height 10
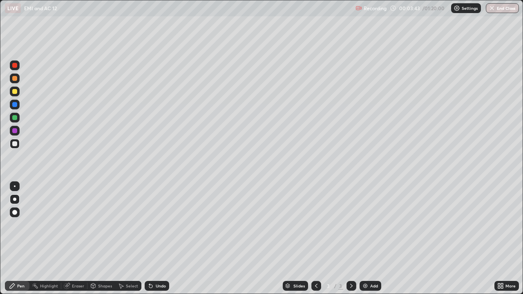
click at [155, 239] on div "Undo" at bounding box center [157, 286] width 25 height 10
click at [156, 239] on div "Undo" at bounding box center [157, 286] width 25 height 10
click at [158, 239] on div "Undo" at bounding box center [157, 286] width 25 height 10
click at [157, 239] on div "Undo" at bounding box center [157, 286] width 25 height 10
click at [156, 239] on div "Undo" at bounding box center [161, 286] width 10 height 4
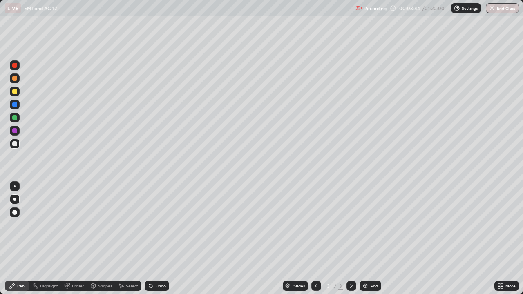
click at [158, 239] on div "Undo" at bounding box center [157, 286] width 25 height 10
click at [157, 239] on div "Undo" at bounding box center [161, 286] width 10 height 4
click at [157, 239] on div "Undo" at bounding box center [157, 286] width 25 height 10
click at [158, 239] on div "Undo" at bounding box center [157, 286] width 25 height 10
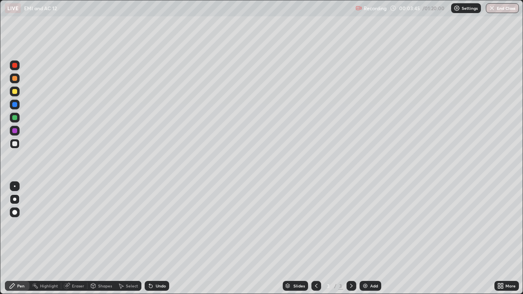
click at [159, 239] on div "Undo" at bounding box center [157, 286] width 25 height 10
click at [159, 239] on div "Undo" at bounding box center [161, 286] width 10 height 4
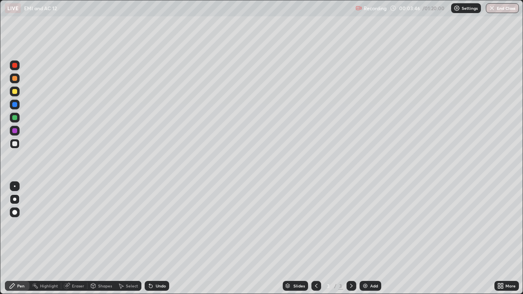
click at [159, 239] on div "Undo" at bounding box center [161, 286] width 10 height 4
click at [158, 239] on div "Undo" at bounding box center [161, 286] width 10 height 4
click at [159, 239] on div "Undo" at bounding box center [161, 286] width 10 height 4
click at [158, 239] on div "Undo" at bounding box center [161, 286] width 10 height 4
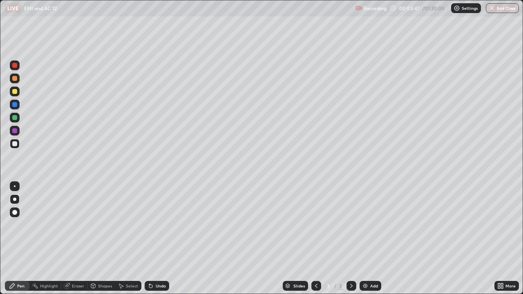
click at [158, 239] on div "Undo" at bounding box center [161, 286] width 10 height 4
click at [159, 239] on div "Undo" at bounding box center [161, 286] width 10 height 4
click at [160, 239] on div "Undo" at bounding box center [161, 286] width 10 height 4
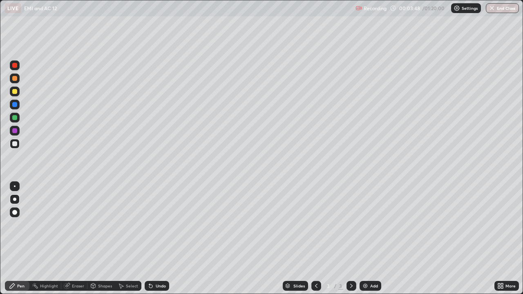
click at [159, 239] on div "Undo" at bounding box center [161, 286] width 10 height 4
click at [160, 239] on div "Undo" at bounding box center [161, 286] width 10 height 4
click at [98, 239] on div "Shapes" at bounding box center [105, 286] width 14 height 4
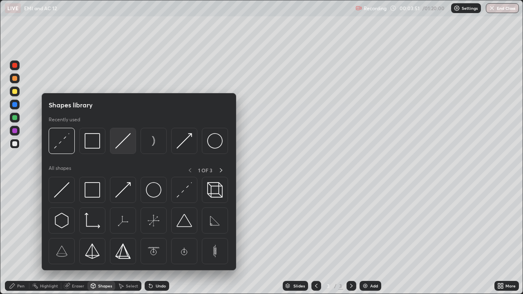
click at [125, 144] on img at bounding box center [123, 141] width 16 height 16
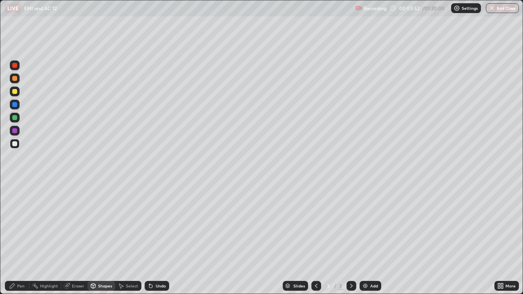
click at [12, 79] on div at bounding box center [14, 78] width 5 height 5
click at [108, 239] on div "Shapes" at bounding box center [105, 286] width 14 height 4
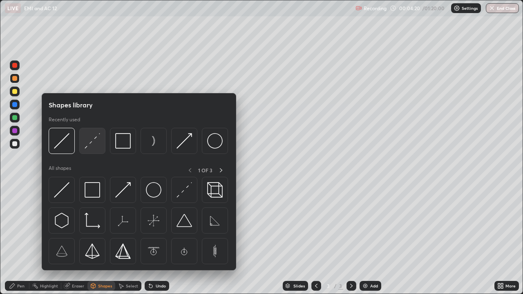
click at [96, 146] on img at bounding box center [93, 141] width 16 height 16
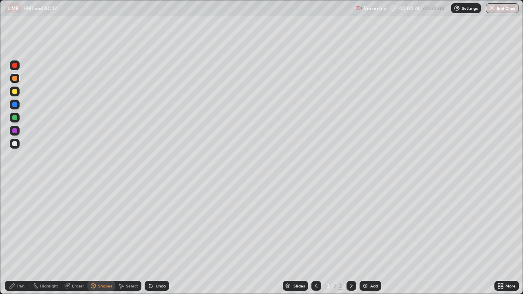
click at [98, 239] on div "Shapes" at bounding box center [105, 286] width 14 height 4
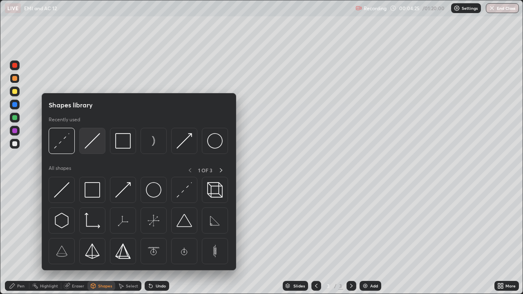
click at [92, 143] on img at bounding box center [93, 141] width 16 height 16
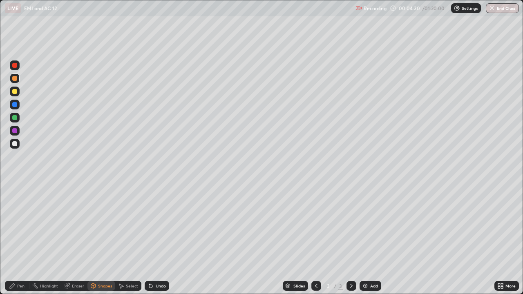
click at [104, 239] on div "Shapes" at bounding box center [105, 286] width 14 height 4
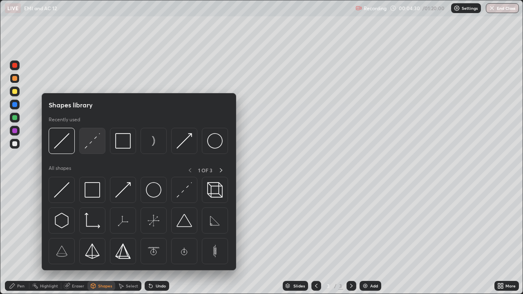
click at [89, 147] on img at bounding box center [93, 141] width 16 height 16
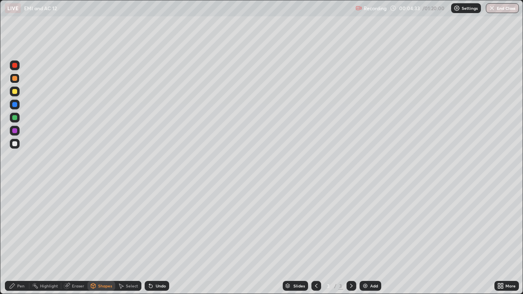
click at [96, 239] on icon at bounding box center [93, 286] width 7 height 7
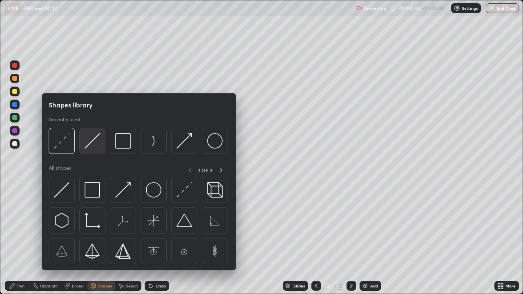
click at [91, 145] on img at bounding box center [93, 141] width 16 height 16
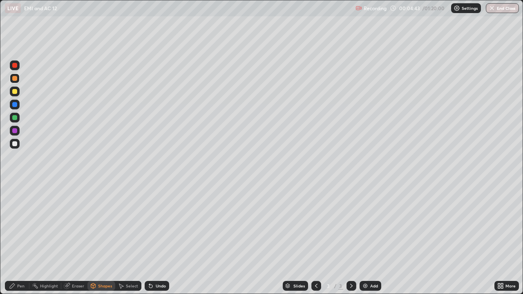
click at [105, 239] on div "Shapes" at bounding box center [105, 286] width 14 height 4
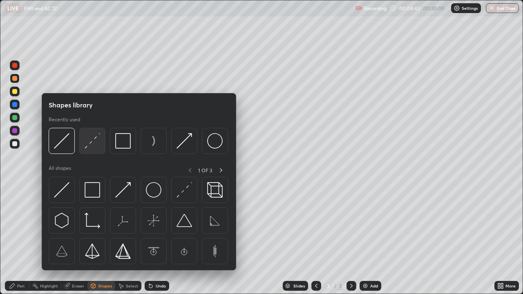
click at [92, 147] on img at bounding box center [93, 141] width 16 height 16
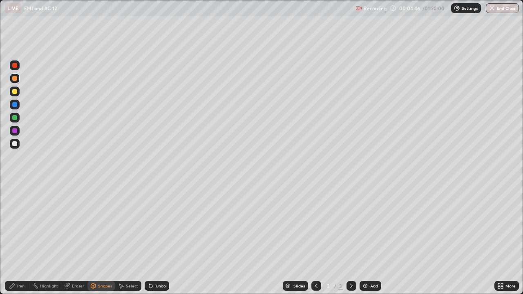
click at [155, 239] on div "Undo" at bounding box center [157, 286] width 25 height 10
click at [103, 239] on div "Shapes" at bounding box center [105, 286] width 14 height 4
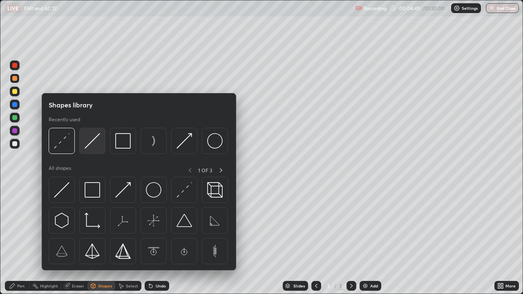
click at [91, 142] on img at bounding box center [93, 141] width 16 height 16
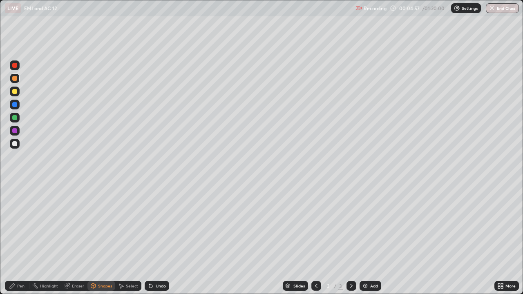
click at [156, 239] on div "Undo" at bounding box center [161, 286] width 10 height 4
click at [102, 239] on div "Shapes" at bounding box center [105, 286] width 14 height 4
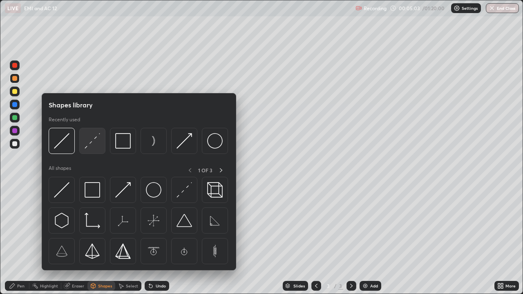
click at [88, 146] on img at bounding box center [93, 141] width 16 height 16
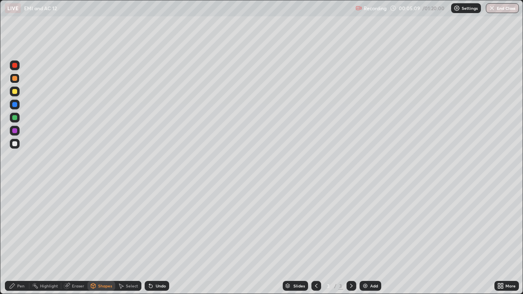
click at [18, 239] on div "Pen" at bounding box center [20, 286] width 7 height 4
click at [13, 145] on div at bounding box center [14, 143] width 5 height 5
click at [161, 239] on div "Undo" at bounding box center [161, 286] width 10 height 4
click at [156, 239] on div "Undo" at bounding box center [161, 286] width 10 height 4
click at [98, 239] on div "Shapes" at bounding box center [105, 286] width 14 height 4
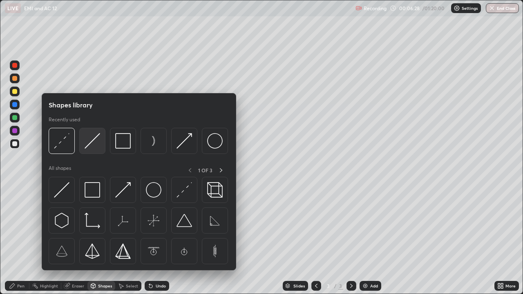
click at [90, 146] on img at bounding box center [93, 141] width 16 height 16
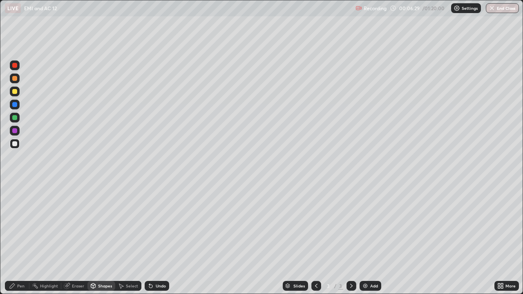
click at [13, 118] on div at bounding box center [14, 117] width 5 height 5
click at [17, 239] on div "Pen" at bounding box center [20, 286] width 7 height 4
click at [13, 147] on div at bounding box center [15, 144] width 10 height 10
click at [160, 239] on div "Undo" at bounding box center [161, 286] width 10 height 4
click at [160, 239] on div "Undo" at bounding box center [157, 286] width 25 height 10
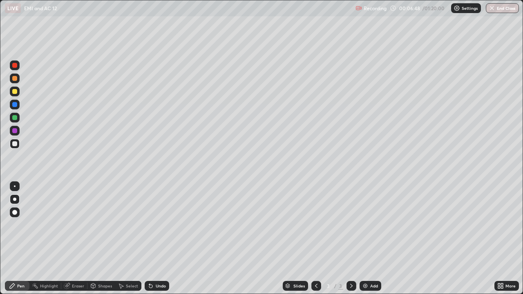
click at [158, 239] on div "Undo" at bounding box center [157, 286] width 25 height 10
click at [159, 239] on div "Undo" at bounding box center [157, 286] width 25 height 10
click at [161, 239] on div "Undo" at bounding box center [161, 286] width 10 height 4
click at [161, 239] on div "Undo" at bounding box center [157, 286] width 25 height 10
click at [76, 239] on div "Eraser" at bounding box center [78, 286] width 12 height 4
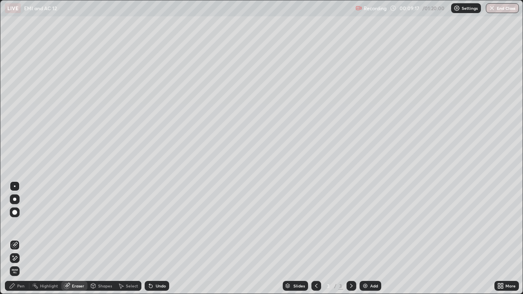
click at [20, 239] on div "Pen" at bounding box center [20, 286] width 7 height 4
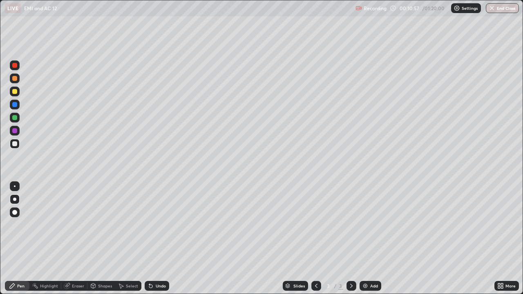
click at [70, 239] on div "Eraser" at bounding box center [74, 286] width 26 height 10
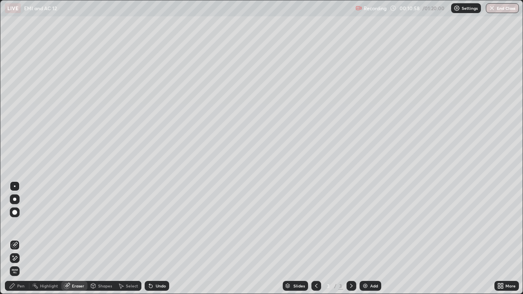
click at [14, 239] on div "Pen" at bounding box center [17, 286] width 25 height 10
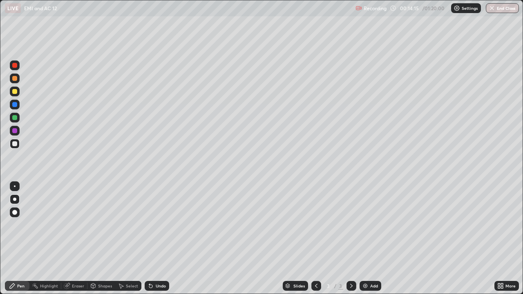
click at [81, 239] on div "Eraser" at bounding box center [78, 286] width 12 height 4
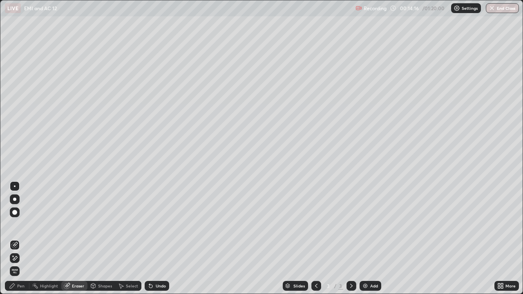
click at [13, 239] on div "Pen" at bounding box center [17, 286] width 25 height 10
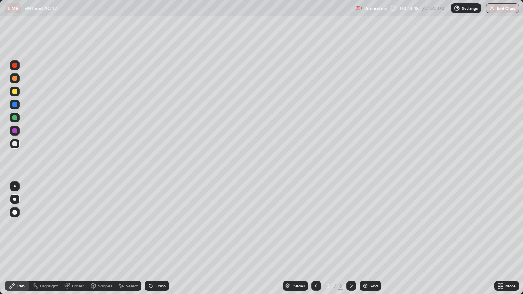
click at [161, 239] on div "Undo" at bounding box center [161, 286] width 10 height 4
click at [160, 239] on div "Undo" at bounding box center [161, 286] width 10 height 4
click at [163, 239] on div "Undo" at bounding box center [157, 286] width 25 height 10
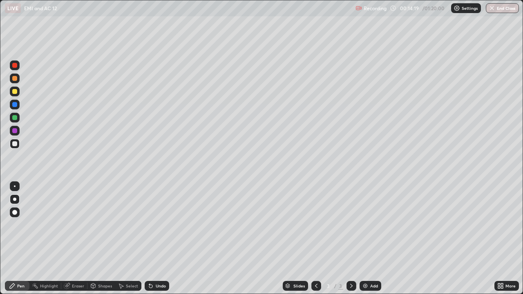
click at [162, 239] on div "Undo" at bounding box center [161, 286] width 10 height 4
click at [161, 239] on div "Undo" at bounding box center [161, 286] width 10 height 4
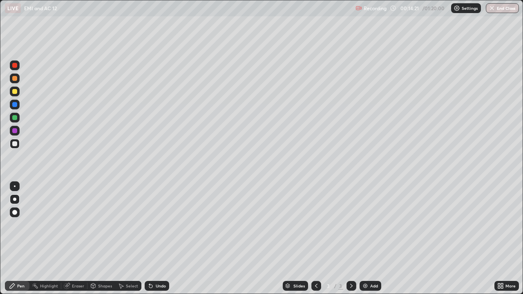
click at [161, 239] on div "Undo" at bounding box center [161, 286] width 10 height 4
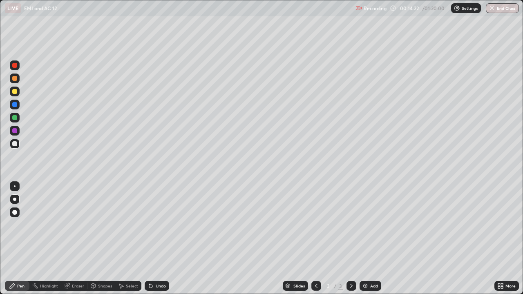
click at [162, 239] on div "Undo" at bounding box center [161, 286] width 10 height 4
click at [161, 239] on div "Undo" at bounding box center [161, 286] width 10 height 4
click at [159, 239] on div "Undo" at bounding box center [161, 286] width 10 height 4
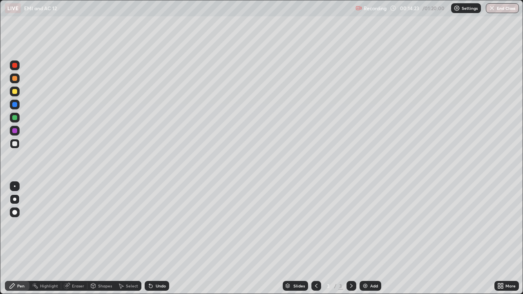
click at [159, 239] on div "Undo" at bounding box center [161, 286] width 10 height 4
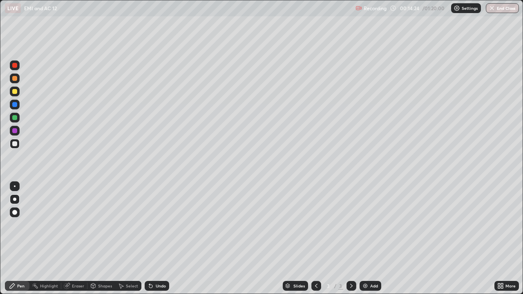
click at [159, 239] on div "Undo" at bounding box center [161, 286] width 10 height 4
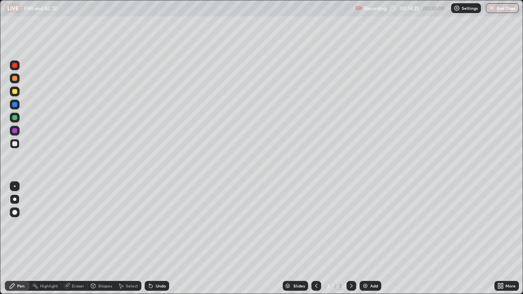
click at [159, 239] on div "Undo" at bounding box center [157, 286] width 25 height 10
click at [159, 239] on div "Undo" at bounding box center [161, 286] width 10 height 4
click at [156, 239] on div "Undo" at bounding box center [157, 286] width 25 height 10
click at [156, 239] on div "Undo" at bounding box center [161, 286] width 10 height 4
click at [157, 239] on div "Undo" at bounding box center [161, 286] width 10 height 4
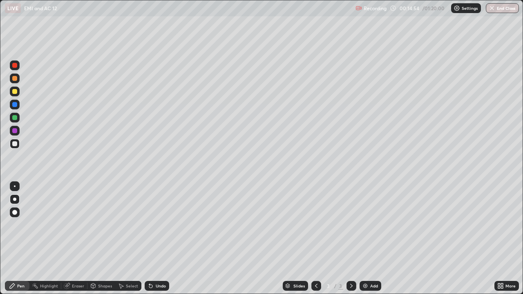
click at [157, 239] on div "Undo" at bounding box center [161, 286] width 10 height 4
click at [156, 239] on div "Undo" at bounding box center [161, 286] width 10 height 4
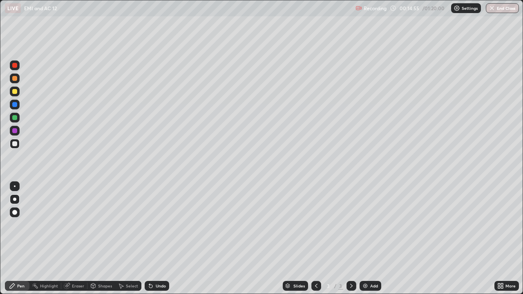
click at [156, 239] on div "Undo" at bounding box center [161, 286] width 10 height 4
click at [157, 239] on div "Undo" at bounding box center [161, 286] width 10 height 4
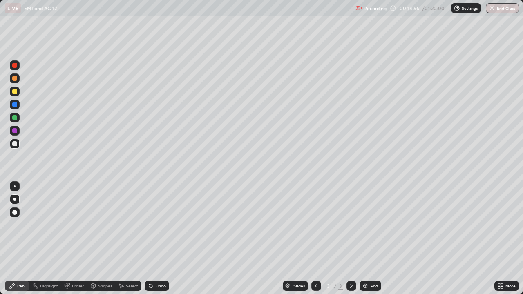
click at [158, 239] on div "Undo" at bounding box center [161, 286] width 10 height 4
click at [159, 239] on div "Undo" at bounding box center [161, 286] width 10 height 4
click at [160, 239] on div "Undo" at bounding box center [161, 286] width 10 height 4
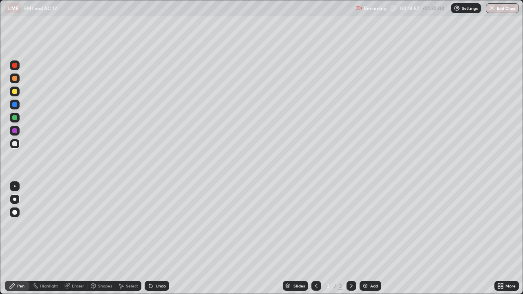
click at [160, 239] on div "Undo" at bounding box center [161, 286] width 10 height 4
click at [159, 239] on div "Undo" at bounding box center [161, 286] width 10 height 4
click at [160, 239] on div "Undo" at bounding box center [161, 286] width 10 height 4
click at [158, 239] on div "Undo" at bounding box center [161, 286] width 10 height 4
click at [159, 239] on div "Undo" at bounding box center [161, 286] width 10 height 4
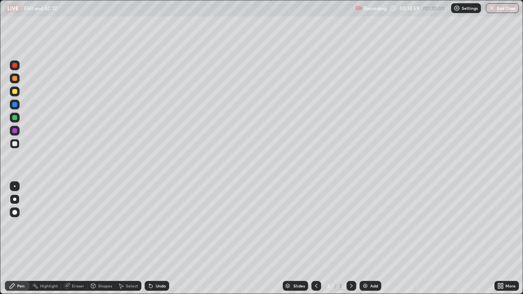
click at [158, 239] on div "Undo" at bounding box center [161, 286] width 10 height 4
click at [159, 239] on div "Undo" at bounding box center [161, 286] width 10 height 4
click at [160, 239] on div "Undo" at bounding box center [161, 286] width 10 height 4
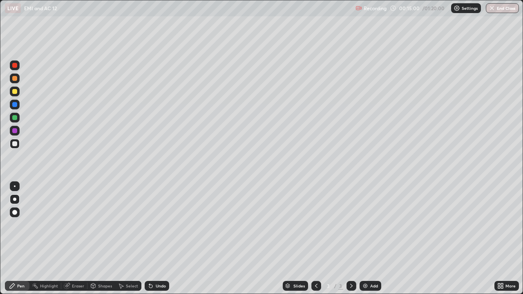
click at [159, 239] on div "Undo" at bounding box center [161, 286] width 10 height 4
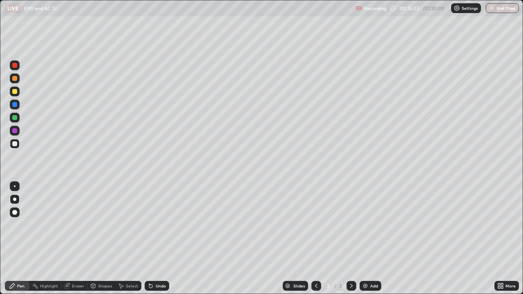
click at [158, 239] on div "Undo" at bounding box center [161, 286] width 10 height 4
click at [14, 78] on div at bounding box center [14, 78] width 5 height 5
click at [14, 92] on div at bounding box center [14, 91] width 5 height 5
click at [159, 239] on div "Undo" at bounding box center [161, 286] width 10 height 4
click at [16, 132] on div at bounding box center [14, 130] width 5 height 5
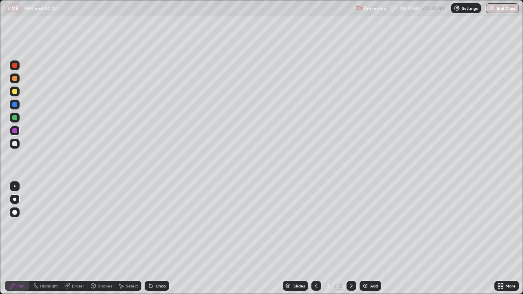
click at [16, 146] on div at bounding box center [15, 144] width 10 height 10
click at [365, 239] on img at bounding box center [365, 286] width 7 height 7
click at [313, 239] on icon at bounding box center [316, 286] width 7 height 7
click at [351, 239] on icon at bounding box center [351, 286] width 7 height 7
click at [98, 239] on div "Shapes" at bounding box center [105, 286] width 14 height 4
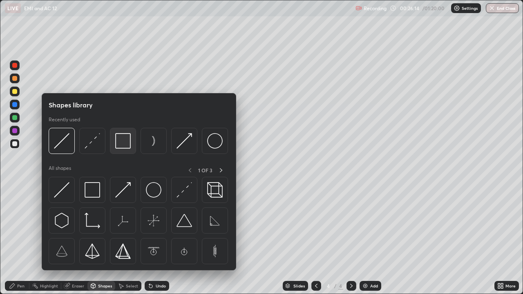
click at [121, 144] on img at bounding box center [123, 141] width 16 height 16
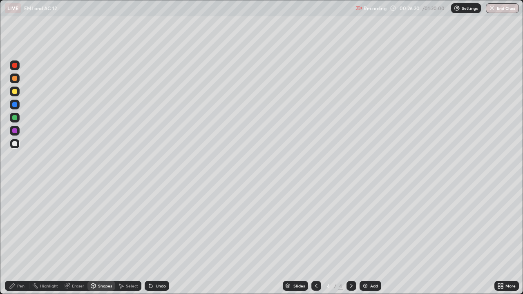
click at [102, 239] on div "Shapes" at bounding box center [105, 286] width 14 height 4
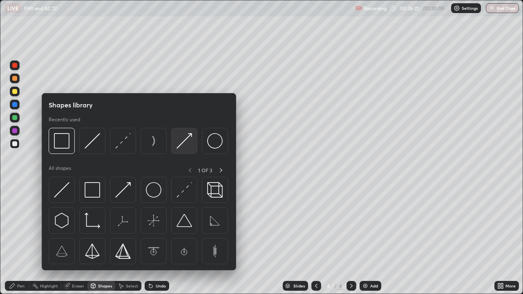
click at [187, 139] on img at bounding box center [184, 141] width 16 height 16
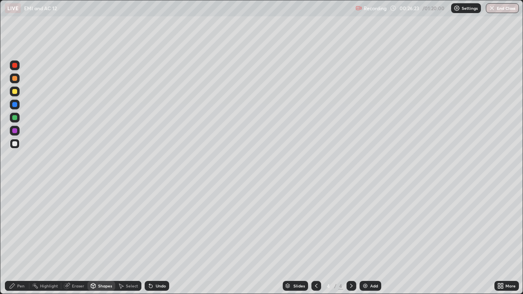
click at [19, 239] on div "Pen" at bounding box center [20, 286] width 7 height 4
click at [100, 239] on div "Shapes" at bounding box center [105, 286] width 14 height 4
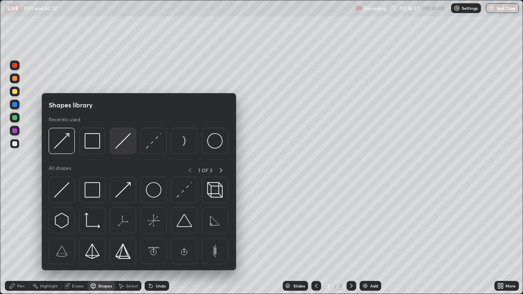
click at [129, 136] on img at bounding box center [123, 141] width 16 height 16
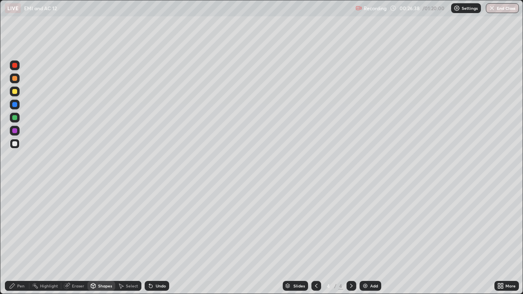
click at [14, 92] on div at bounding box center [14, 91] width 5 height 5
click at [96, 239] on div "Shapes" at bounding box center [101, 286] width 28 height 10
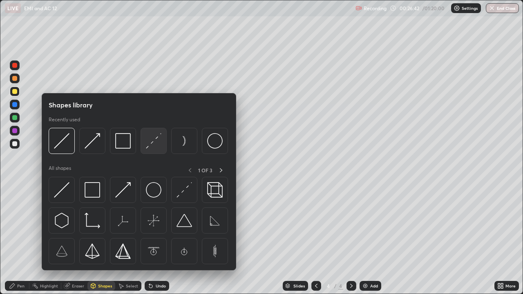
click at [155, 141] on img at bounding box center [154, 141] width 16 height 16
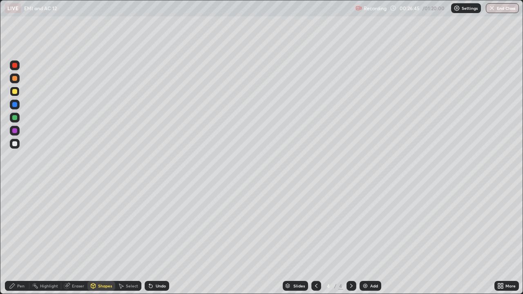
click at [16, 239] on div "Pen" at bounding box center [17, 286] width 25 height 10
click at [96, 239] on div "Shapes" at bounding box center [101, 286] width 28 height 10
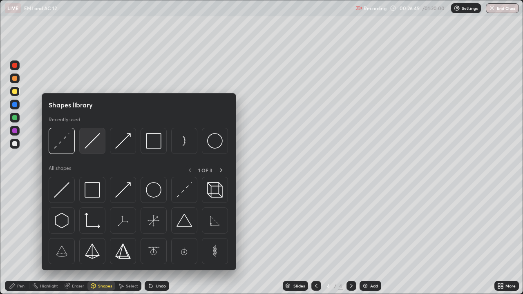
click at [89, 145] on img at bounding box center [93, 141] width 16 height 16
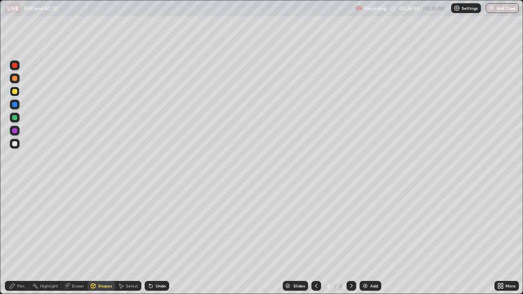
click at [14, 119] on div at bounding box center [14, 117] width 5 height 5
click at [18, 239] on div "Pen" at bounding box center [20, 286] width 7 height 4
click at [13, 91] on div at bounding box center [14, 91] width 5 height 5
click at [100, 239] on div "Shapes" at bounding box center [101, 286] width 28 height 10
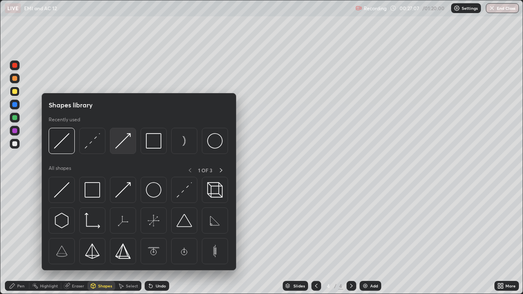
click at [123, 143] on img at bounding box center [123, 141] width 16 height 16
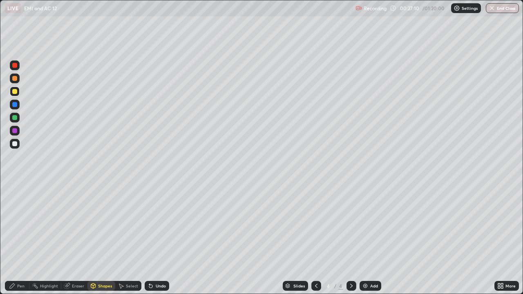
click at [98, 239] on div "Shapes" at bounding box center [101, 286] width 28 height 10
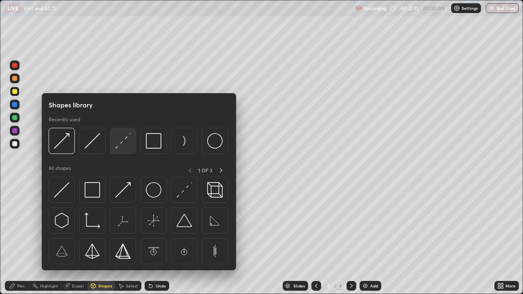
click at [121, 146] on img at bounding box center [123, 141] width 16 height 16
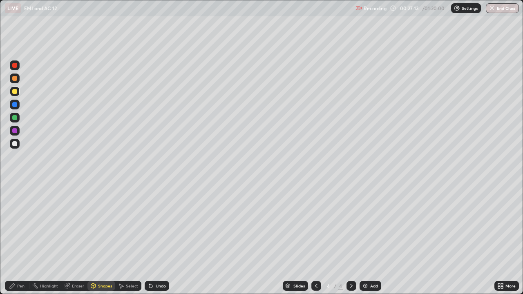
click at [19, 239] on div "Pen" at bounding box center [20, 286] width 7 height 4
click at [14, 146] on div at bounding box center [14, 143] width 5 height 5
click at [158, 239] on div "Undo" at bounding box center [161, 286] width 10 height 4
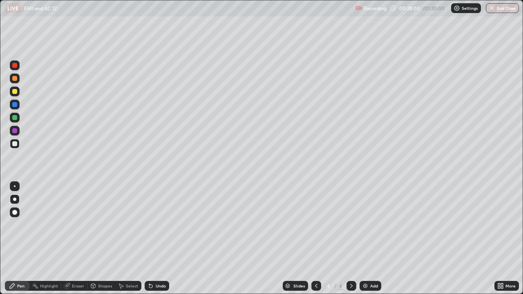
click at [159, 239] on div "Undo" at bounding box center [157, 286] width 25 height 10
click at [77, 239] on div "Eraser" at bounding box center [78, 286] width 12 height 4
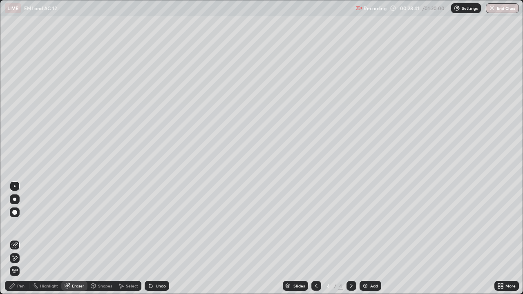
click at [14, 239] on icon at bounding box center [12, 286] width 7 height 7
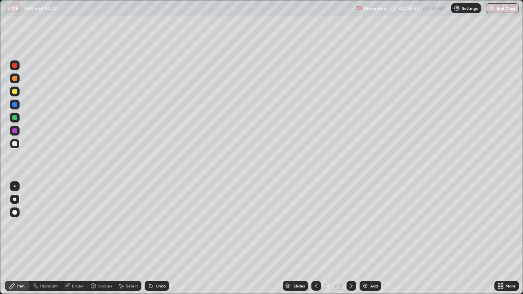
click at [156, 239] on div "Undo" at bounding box center [161, 286] width 10 height 4
click at [161, 239] on div "Undo" at bounding box center [157, 286] width 25 height 10
click at [162, 239] on div "Undo" at bounding box center [157, 286] width 25 height 10
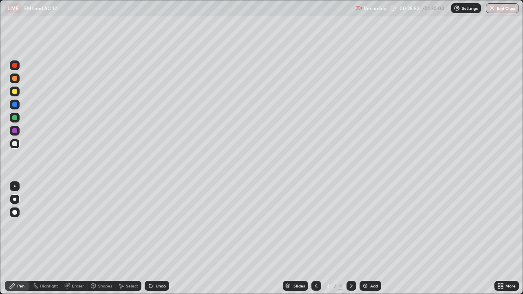
click at [160, 239] on div "Undo" at bounding box center [161, 286] width 10 height 4
click at [157, 239] on div "Undo" at bounding box center [157, 286] width 25 height 10
click at [158, 239] on div "Undo" at bounding box center [157, 286] width 25 height 10
click at [158, 239] on div "Undo" at bounding box center [161, 286] width 10 height 4
click at [156, 239] on div "Undo" at bounding box center [161, 286] width 10 height 4
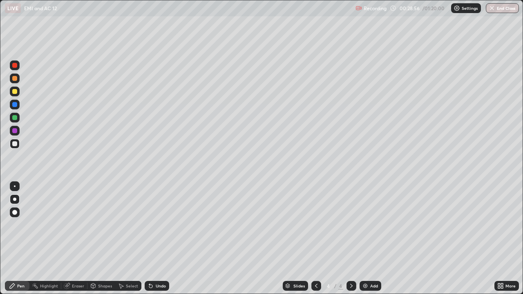
click at [156, 239] on div "Undo" at bounding box center [161, 286] width 10 height 4
click at [157, 239] on div "Undo" at bounding box center [161, 286] width 10 height 4
click at [156, 239] on div "Undo" at bounding box center [161, 286] width 10 height 4
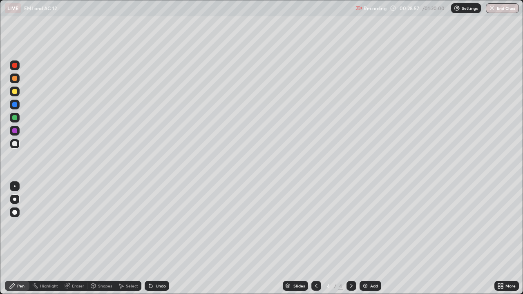
click at [156, 239] on div "Undo" at bounding box center [161, 286] width 10 height 4
click at [152, 239] on icon at bounding box center [150, 286] width 7 height 7
click at [156, 239] on div "Undo" at bounding box center [161, 286] width 10 height 4
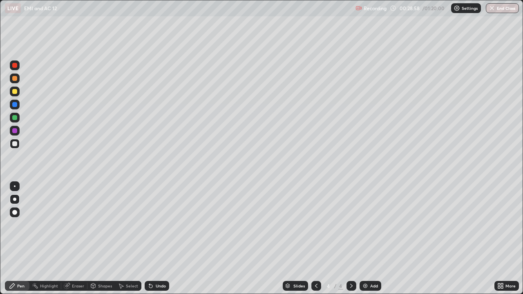
click at [154, 239] on div "Undo" at bounding box center [157, 286] width 25 height 10
click at [156, 239] on div "Undo" at bounding box center [161, 286] width 10 height 4
click at [155, 239] on div "Undo" at bounding box center [157, 286] width 25 height 10
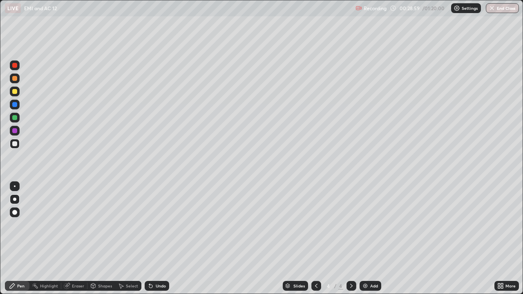
click at [154, 239] on div "Undo" at bounding box center [157, 286] width 25 height 10
click at [156, 239] on div "Undo" at bounding box center [161, 286] width 10 height 4
click at [155, 239] on div "Undo" at bounding box center [157, 286] width 25 height 10
click at [154, 239] on div "Undo" at bounding box center [157, 286] width 25 height 10
click at [155, 239] on div "Undo" at bounding box center [157, 286] width 25 height 10
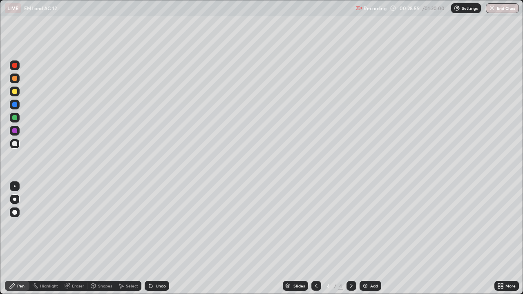
click at [150, 239] on icon at bounding box center [150, 286] width 3 height 3
click at [154, 239] on div "Undo" at bounding box center [157, 286] width 25 height 10
click at [151, 239] on icon at bounding box center [150, 286] width 3 height 3
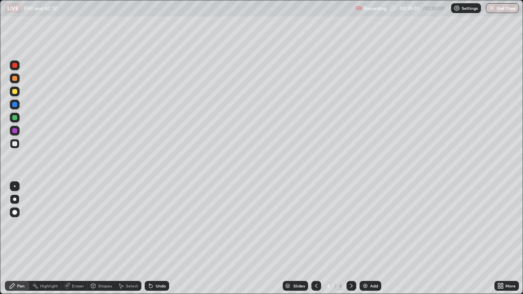
click at [150, 239] on icon at bounding box center [150, 286] width 3 height 3
click at [370, 239] on div "Add" at bounding box center [374, 286] width 8 height 4
click at [159, 239] on div "Undo" at bounding box center [161, 286] width 10 height 4
click at [315, 239] on icon at bounding box center [316, 286] width 2 height 4
click at [351, 239] on icon at bounding box center [351, 286] width 7 height 7
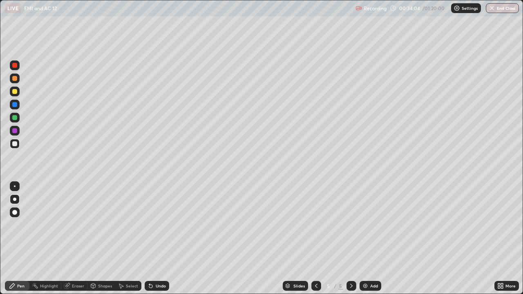
click at [371, 239] on div "Add" at bounding box center [371, 286] width 22 height 10
click at [103, 239] on div "Shapes" at bounding box center [105, 286] width 14 height 4
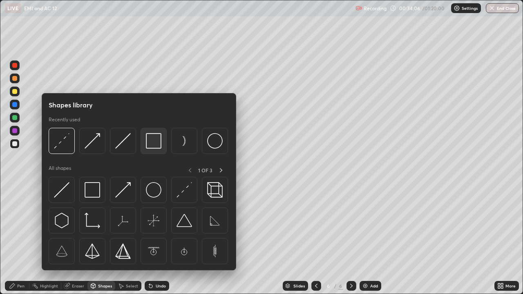
click at [155, 142] on img at bounding box center [154, 141] width 16 height 16
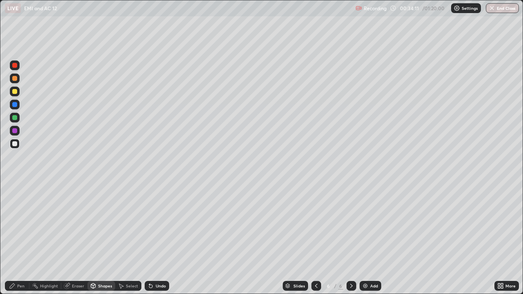
click at [25, 239] on div "Pen" at bounding box center [17, 286] width 25 height 10
click at [13, 91] on div at bounding box center [14, 91] width 5 height 5
click at [103, 239] on div "Shapes" at bounding box center [105, 286] width 14 height 4
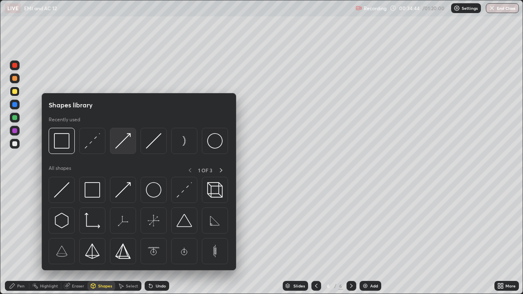
click at [124, 141] on img at bounding box center [123, 141] width 16 height 16
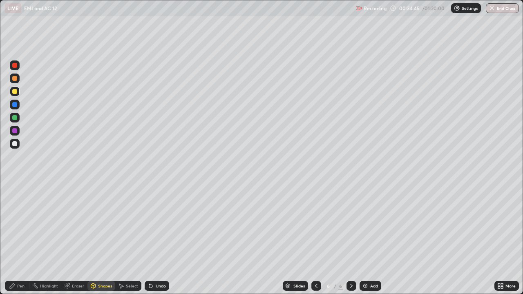
click at [14, 80] on div at bounding box center [14, 78] width 5 height 5
click at [104, 239] on div "Shapes" at bounding box center [105, 286] width 14 height 4
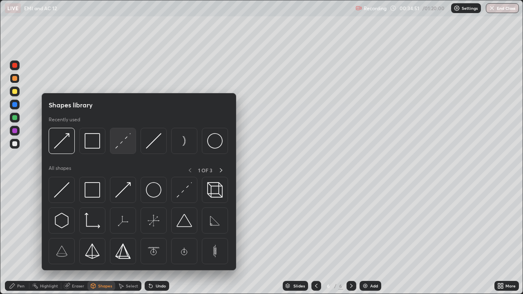
click at [118, 144] on img at bounding box center [123, 141] width 16 height 16
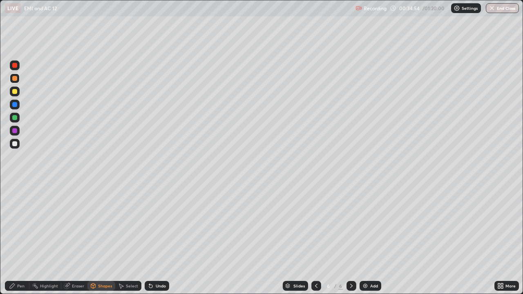
click at [22, 239] on div "Pen" at bounding box center [20, 286] width 7 height 4
click at [14, 144] on div at bounding box center [14, 143] width 5 height 5
click at [157, 239] on div "Undo" at bounding box center [161, 286] width 10 height 4
click at [156, 239] on div "Undo" at bounding box center [161, 286] width 10 height 4
click at [160, 239] on div "Undo" at bounding box center [161, 286] width 10 height 4
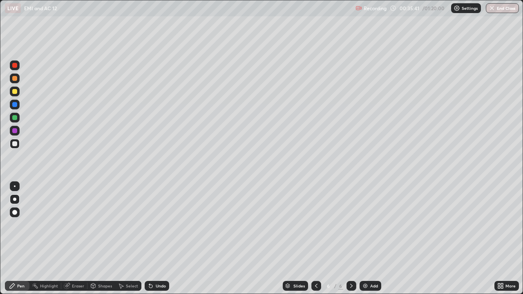
click at [159, 239] on div "Undo" at bounding box center [161, 286] width 10 height 4
click at [160, 239] on div "Undo" at bounding box center [157, 286] width 25 height 10
click at [161, 239] on div "Undo" at bounding box center [157, 286] width 25 height 10
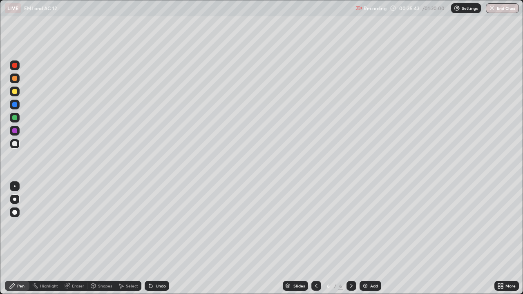
click at [161, 239] on div "Undo" at bounding box center [157, 286] width 25 height 10
click at [159, 239] on div "Undo" at bounding box center [161, 286] width 10 height 4
click at [158, 239] on div "Undo" at bounding box center [161, 286] width 10 height 4
click at [158, 239] on div "Undo" at bounding box center [157, 286] width 25 height 10
click at [367, 239] on img at bounding box center [365, 286] width 7 height 7
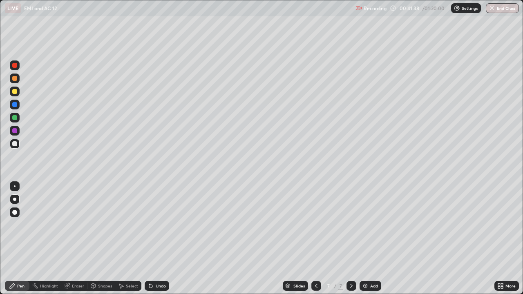
click at [108, 239] on div "Shapes" at bounding box center [105, 286] width 14 height 4
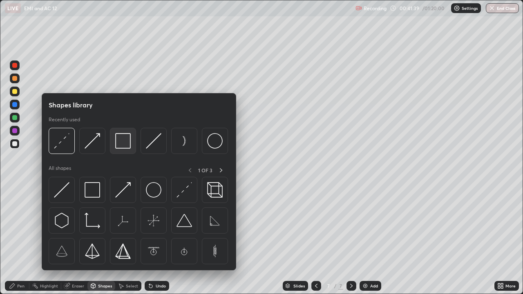
click at [124, 147] on img at bounding box center [123, 141] width 16 height 16
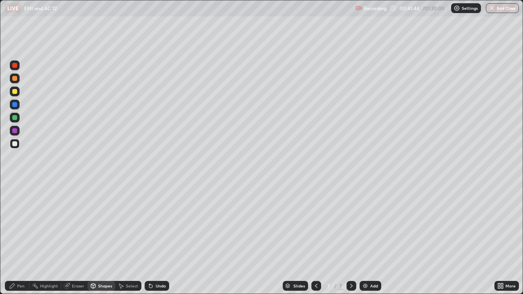
click at [102, 239] on div "Shapes" at bounding box center [105, 286] width 14 height 4
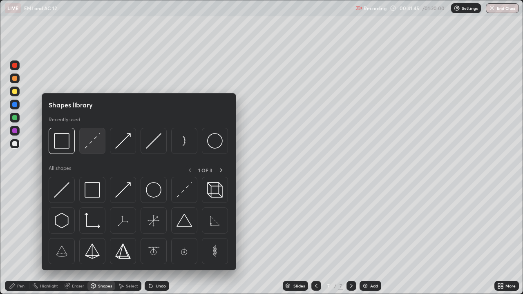
click at [96, 147] on img at bounding box center [93, 141] width 16 height 16
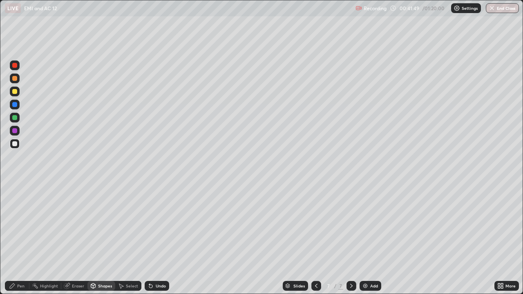
click at [98, 239] on div "Shapes" at bounding box center [105, 286] width 14 height 4
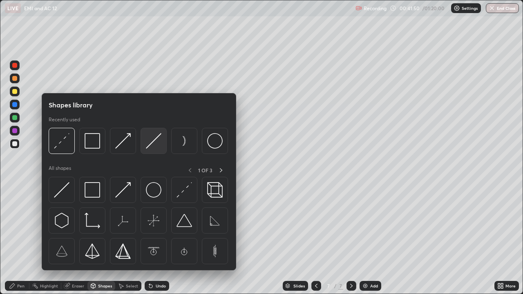
click at [152, 146] on img at bounding box center [154, 141] width 16 height 16
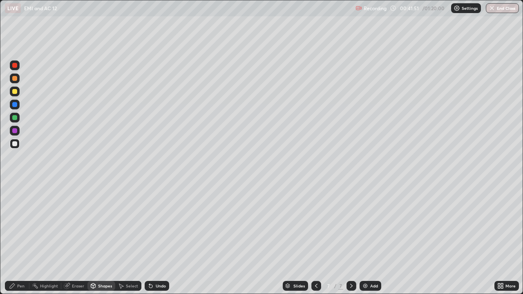
click at [13, 92] on div at bounding box center [14, 91] width 5 height 5
click at [104, 239] on div "Shapes" at bounding box center [105, 286] width 14 height 4
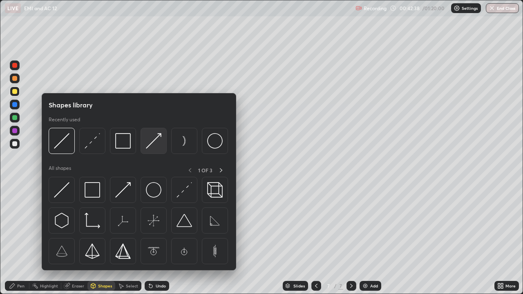
click at [154, 142] on img at bounding box center [154, 141] width 16 height 16
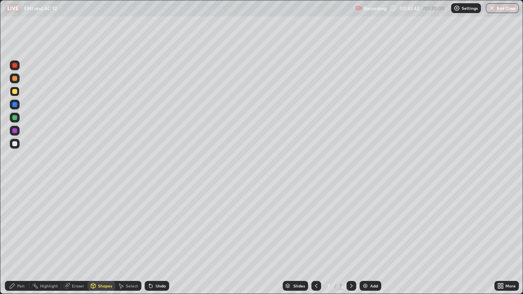
click at [13, 239] on icon at bounding box center [12, 286] width 7 height 7
click at [13, 145] on div at bounding box center [14, 143] width 5 height 5
click at [156, 239] on div "Undo" at bounding box center [161, 286] width 10 height 4
click at [156, 239] on div "Undo" at bounding box center [157, 286] width 25 height 10
click at [157, 239] on div "Undo" at bounding box center [157, 286] width 25 height 10
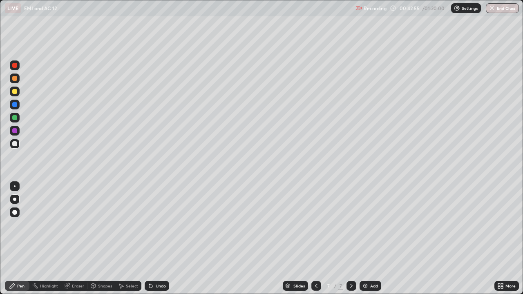
click at [78, 239] on div "Eraser" at bounding box center [78, 286] width 12 height 4
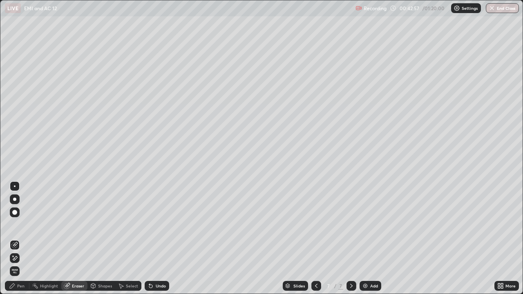
click at [20, 239] on div "Pen" at bounding box center [20, 286] width 7 height 4
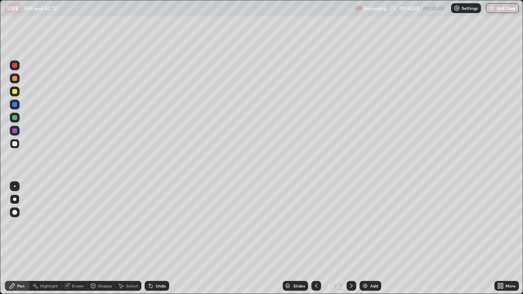
click at [16, 92] on div at bounding box center [14, 91] width 5 height 5
click at [98, 239] on div "Shapes" at bounding box center [105, 286] width 14 height 4
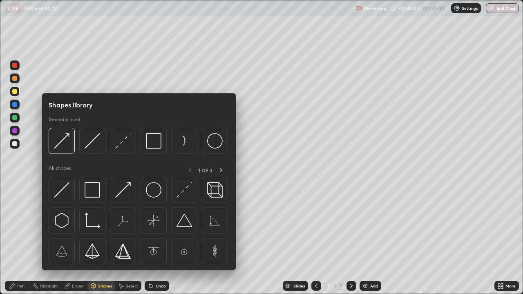
click at [24, 239] on div "Pen" at bounding box center [20, 286] width 7 height 4
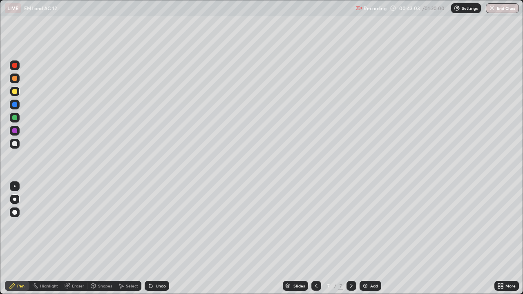
click at [14, 118] on div at bounding box center [14, 117] width 5 height 5
click at [158, 239] on div "Undo" at bounding box center [161, 286] width 10 height 4
click at [96, 239] on div "Shapes" at bounding box center [101, 286] width 28 height 10
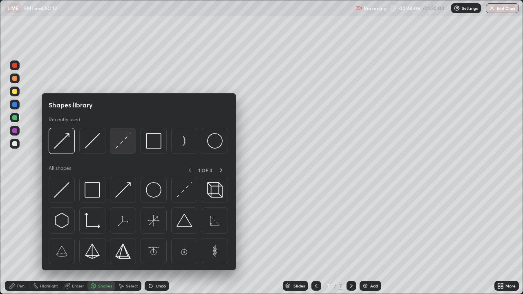
click at [126, 146] on img at bounding box center [123, 141] width 16 height 16
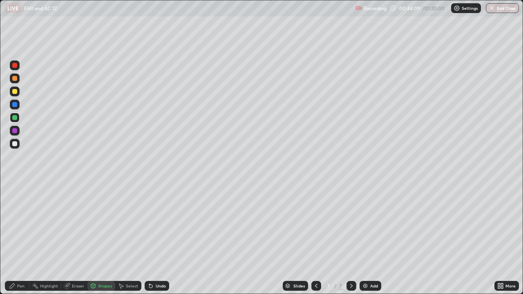
click at [21, 239] on div "Pen" at bounding box center [20, 286] width 7 height 4
click at [102, 239] on div "Shapes" at bounding box center [105, 286] width 14 height 4
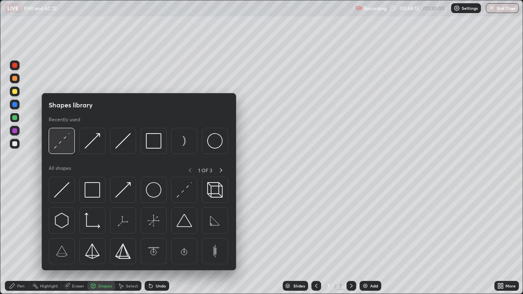
click at [64, 145] on img at bounding box center [62, 141] width 16 height 16
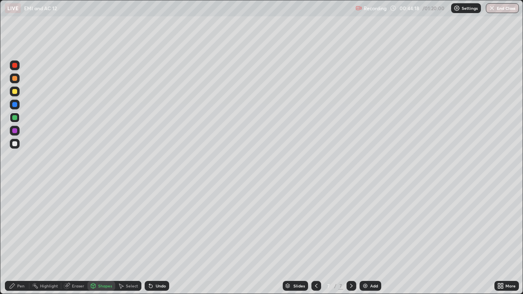
click at [20, 239] on div "Pen" at bounding box center [20, 286] width 7 height 4
click at [103, 239] on div "Shapes" at bounding box center [105, 286] width 14 height 4
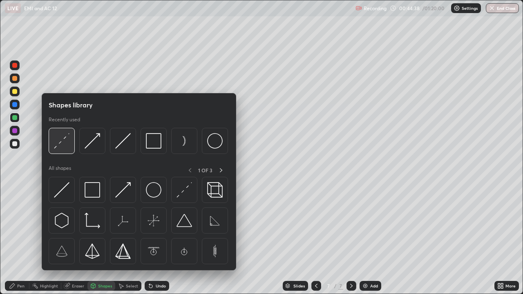
click at [61, 141] on img at bounding box center [62, 141] width 16 height 16
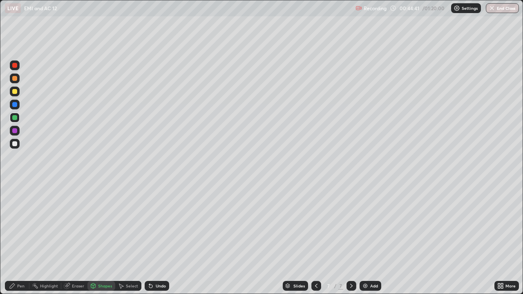
click at [22, 239] on div "Pen" at bounding box center [20, 286] width 7 height 4
click at [99, 239] on div "Shapes" at bounding box center [105, 286] width 14 height 4
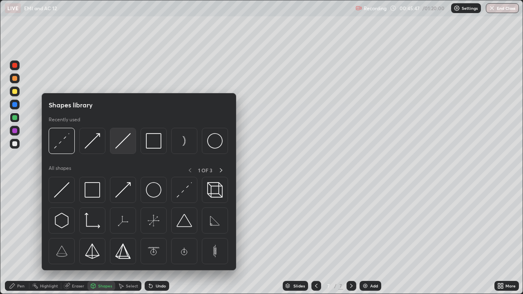
click at [120, 143] on img at bounding box center [123, 141] width 16 height 16
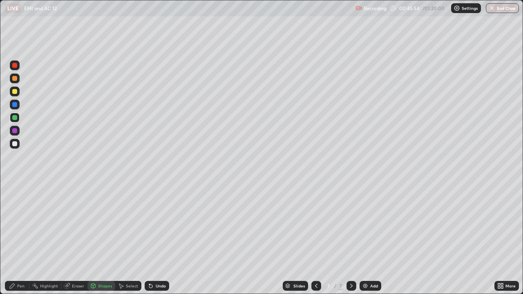
click at [94, 239] on icon at bounding box center [93, 286] width 4 height 5
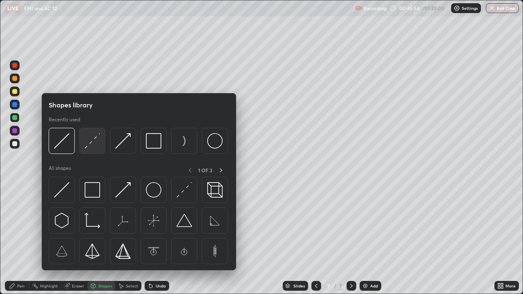
click at [90, 144] on img at bounding box center [93, 141] width 16 height 16
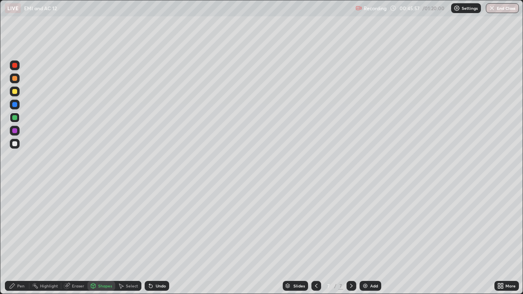
click at [19, 239] on div "Pen" at bounding box center [20, 286] width 7 height 4
click at [370, 239] on div "Add" at bounding box center [374, 286] width 8 height 4
click at [15, 148] on div at bounding box center [15, 144] width 10 height 10
click at [93, 239] on icon at bounding box center [93, 286] width 4 height 5
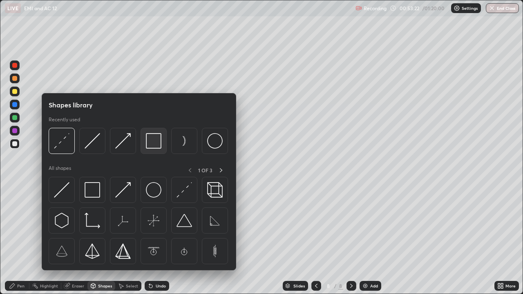
click at [154, 143] on img at bounding box center [154, 141] width 16 height 16
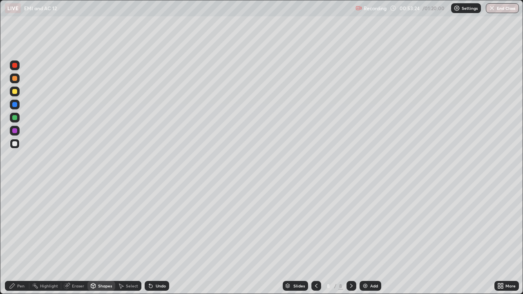
click at [16, 239] on div "Pen" at bounding box center [17, 286] width 25 height 10
click at [75, 239] on div "Eraser" at bounding box center [78, 286] width 12 height 4
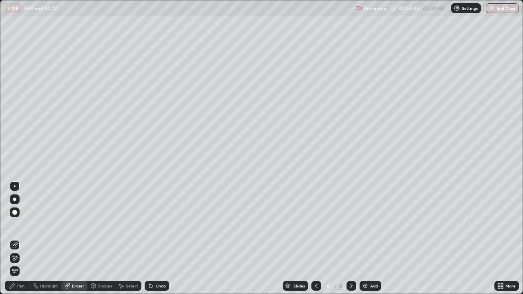
click at [156, 239] on div "Undo" at bounding box center [161, 286] width 10 height 4
click at [19, 239] on div "Pen" at bounding box center [20, 286] width 7 height 4
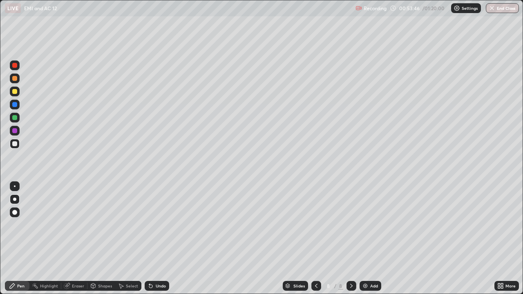
click at [160, 239] on div "Undo" at bounding box center [157, 286] width 25 height 10
click at [150, 239] on icon at bounding box center [150, 286] width 3 height 3
click at [156, 239] on div "Undo" at bounding box center [161, 286] width 10 height 4
click at [16, 121] on div at bounding box center [15, 118] width 10 height 10
click at [160, 239] on div "Undo" at bounding box center [157, 286] width 25 height 10
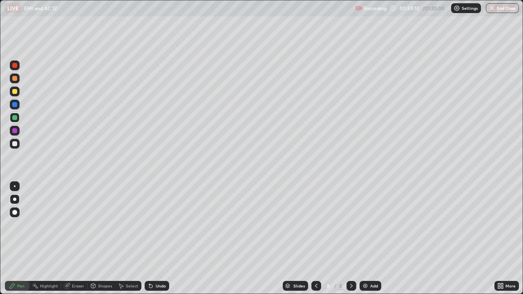
click at [157, 239] on div "Undo" at bounding box center [157, 286] width 25 height 10
click at [156, 239] on div "Undo" at bounding box center [161, 286] width 10 height 4
click at [371, 239] on div "Add" at bounding box center [374, 286] width 8 height 4
click at [19, 145] on div at bounding box center [15, 144] width 10 height 10
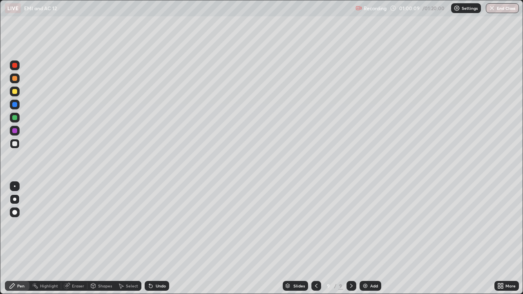
click at [319, 239] on div at bounding box center [316, 286] width 10 height 10
click at [350, 239] on icon at bounding box center [351, 286] width 7 height 7
click at [317, 239] on icon at bounding box center [316, 286] width 7 height 7
click at [316, 239] on icon at bounding box center [316, 286] width 7 height 7
click at [315, 239] on icon at bounding box center [316, 286] width 7 height 7
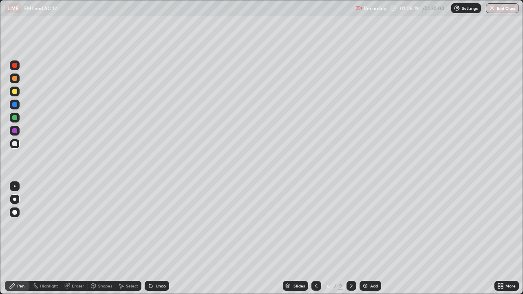
click at [319, 239] on div at bounding box center [316, 286] width 10 height 10
click at [351, 239] on icon at bounding box center [351, 286] width 7 height 7
click at [350, 239] on icon at bounding box center [351, 286] width 7 height 7
click at [351, 239] on icon at bounding box center [351, 286] width 7 height 7
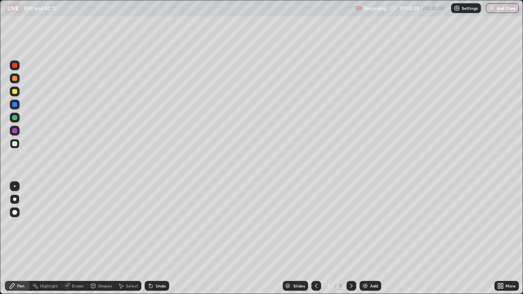
click at [351, 239] on icon at bounding box center [351, 286] width 7 height 7
click at [347, 239] on div at bounding box center [351, 286] width 10 height 10
click at [105, 239] on div "Shapes" at bounding box center [105, 286] width 14 height 4
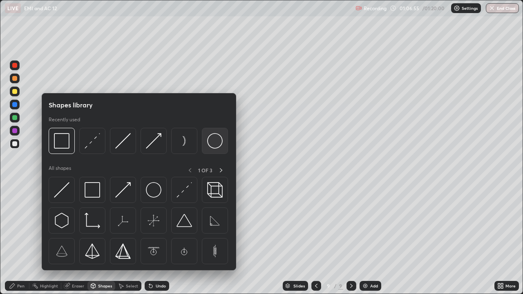
click at [212, 142] on img at bounding box center [215, 141] width 16 height 16
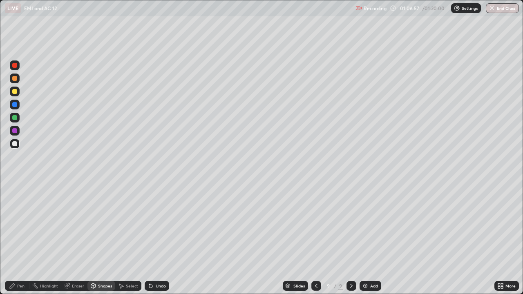
click at [105, 239] on div "Shapes" at bounding box center [105, 286] width 14 height 4
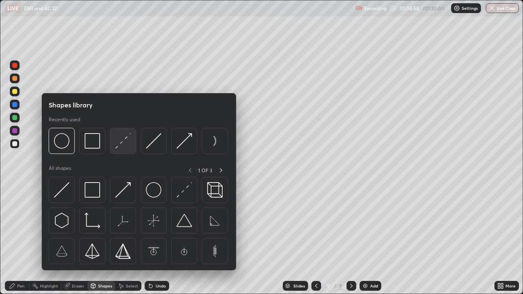
click at [123, 144] on img at bounding box center [123, 141] width 16 height 16
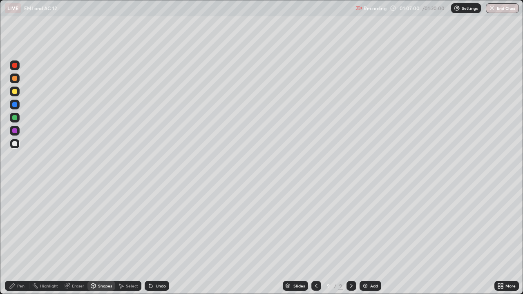
click at [106, 239] on div "Shapes" at bounding box center [101, 286] width 28 height 10
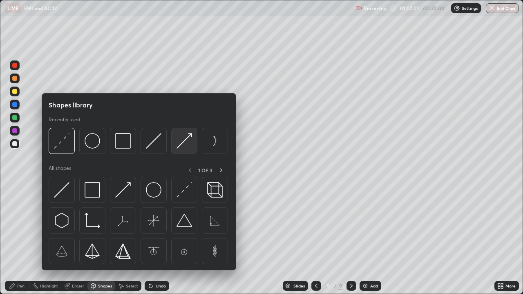
click at [182, 140] on img at bounding box center [184, 141] width 16 height 16
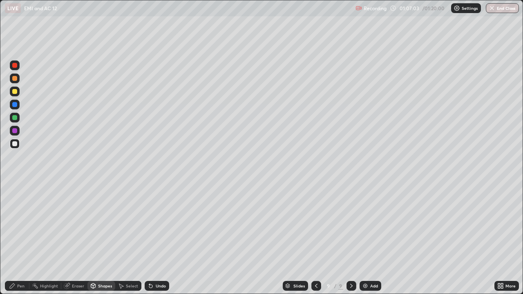
click at [95, 239] on icon at bounding box center [93, 286] width 7 height 7
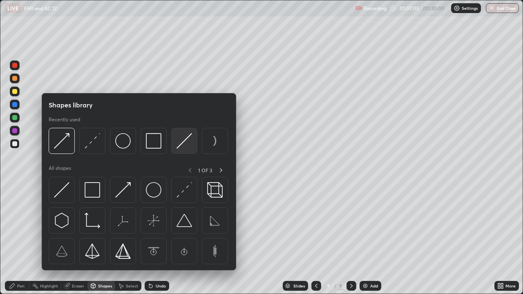
click at [183, 140] on img at bounding box center [184, 141] width 16 height 16
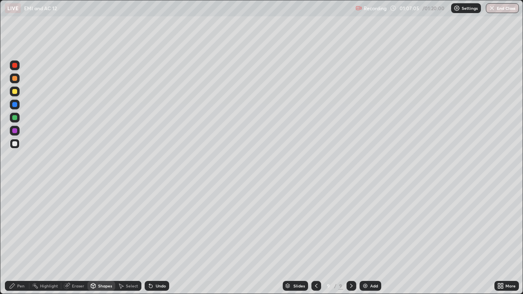
click at [13, 91] on div at bounding box center [14, 91] width 5 height 5
click at [18, 239] on div "Pen" at bounding box center [17, 286] width 25 height 10
click at [369, 239] on div "Add" at bounding box center [371, 286] width 22 height 10
click at [111, 239] on div "Shapes" at bounding box center [105, 286] width 14 height 4
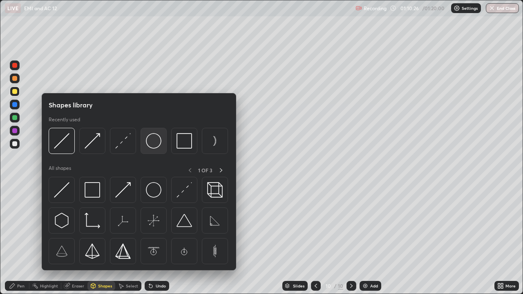
click at [162, 138] on div at bounding box center [154, 141] width 26 height 26
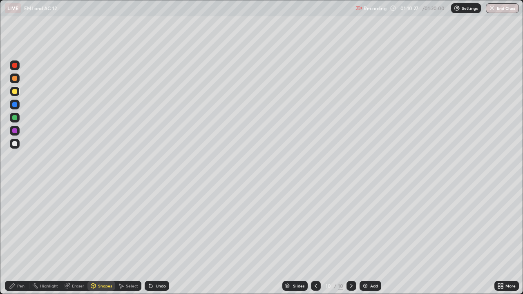
click at [153, 239] on div "Undo" at bounding box center [157, 286] width 25 height 10
click at [15, 145] on div at bounding box center [14, 143] width 5 height 5
click at [96, 239] on div "Shapes" at bounding box center [101, 286] width 28 height 10
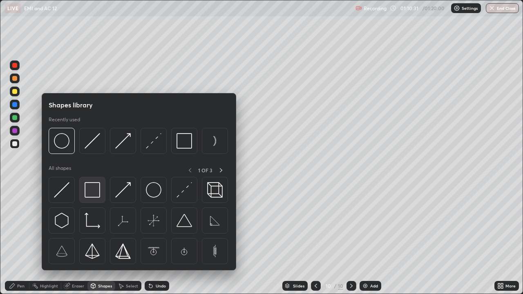
click at [92, 190] on img at bounding box center [93, 190] width 16 height 16
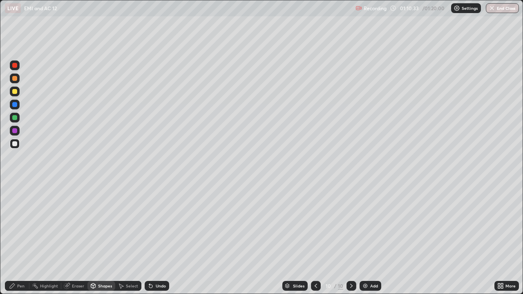
click at [79, 239] on div "Eraser" at bounding box center [78, 286] width 12 height 4
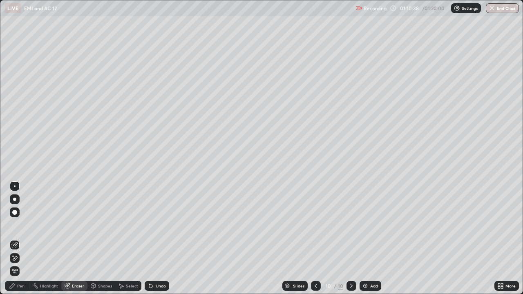
click at [99, 239] on div "Shapes" at bounding box center [105, 286] width 14 height 4
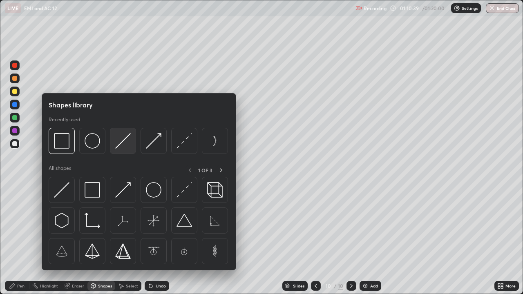
click at [129, 143] on img at bounding box center [123, 141] width 16 height 16
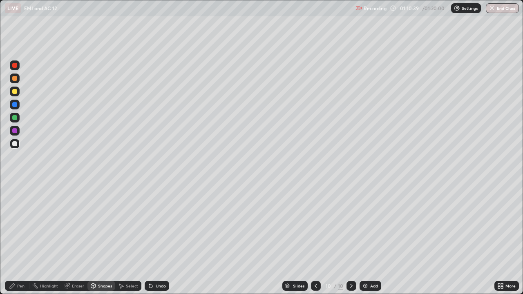
click at [13, 91] on div at bounding box center [14, 91] width 5 height 5
click at [14, 239] on icon at bounding box center [12, 286] width 5 height 5
click at [103, 239] on div "Shapes" at bounding box center [105, 286] width 14 height 4
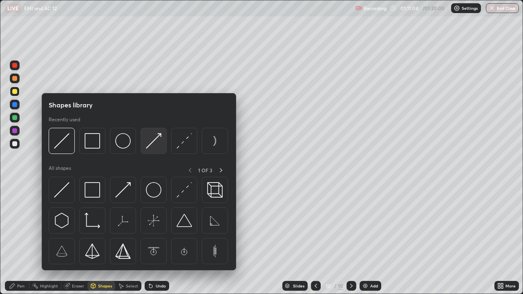
click at [150, 145] on img at bounding box center [154, 141] width 16 height 16
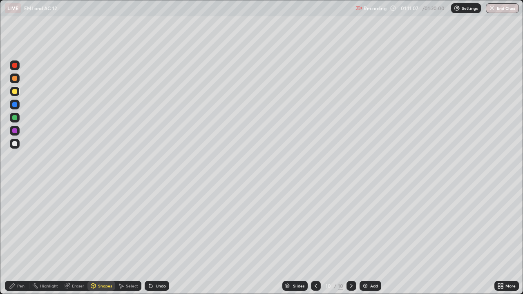
click at [15, 239] on icon at bounding box center [12, 286] width 7 height 7
click at [105, 239] on div "Shapes" at bounding box center [105, 286] width 14 height 4
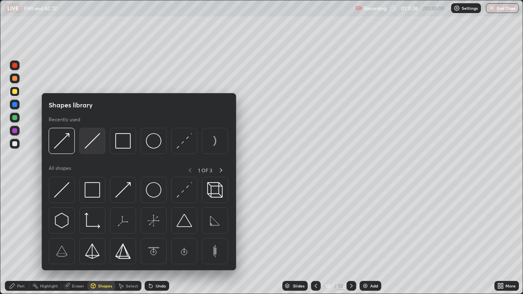
click at [97, 142] on img at bounding box center [93, 141] width 16 height 16
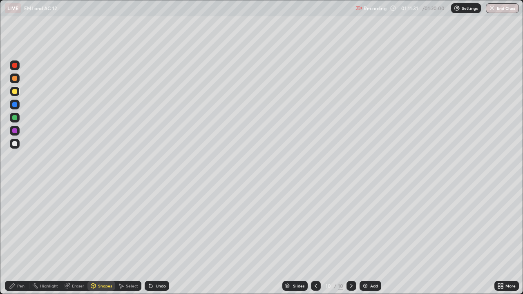
click at [16, 239] on div "Pen" at bounding box center [17, 286] width 25 height 10
click at [78, 239] on div "Eraser" at bounding box center [78, 286] width 12 height 4
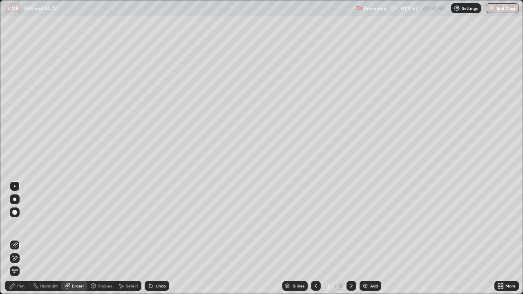
click at [16, 239] on div "Pen" at bounding box center [17, 286] width 25 height 10
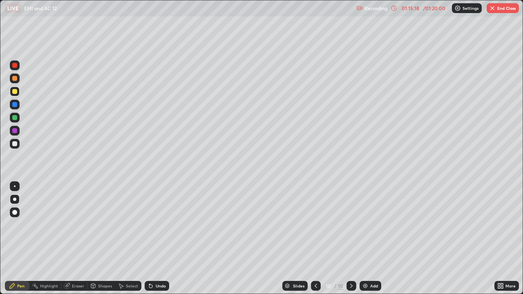
click at [97, 239] on div "Shapes" at bounding box center [101, 286] width 28 height 10
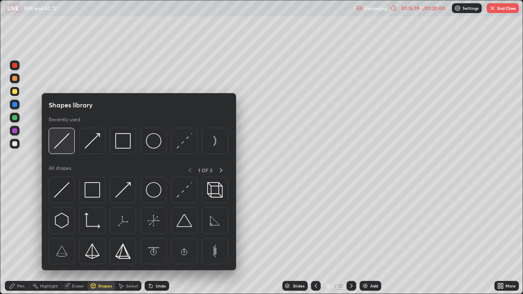
click at [59, 147] on img at bounding box center [62, 141] width 16 height 16
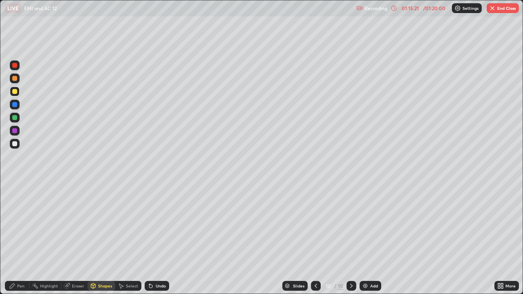
click at [14, 79] on div at bounding box center [14, 78] width 5 height 5
click at [19, 239] on div "Pen" at bounding box center [17, 286] width 25 height 10
click at [14, 146] on div at bounding box center [14, 143] width 5 height 5
click at [13, 93] on div at bounding box center [14, 91] width 5 height 5
click at [16, 70] on div at bounding box center [15, 65] width 10 height 10
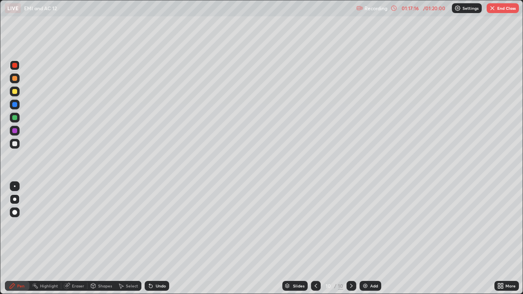
click at [16, 145] on div at bounding box center [14, 143] width 5 height 5
click at [500, 5] on button "End Class" at bounding box center [503, 8] width 32 height 10
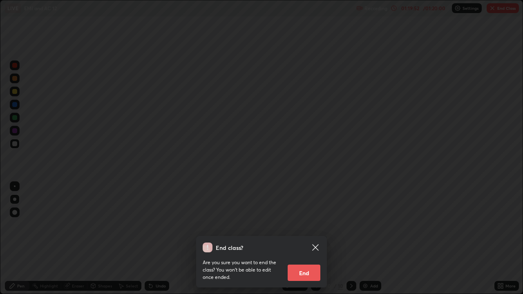
click at [307, 239] on button "End" at bounding box center [304, 273] width 33 height 16
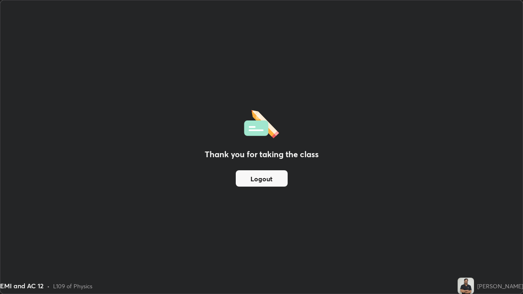
click at [258, 180] on button "Logout" at bounding box center [262, 178] width 52 height 16
